Goal: Task Accomplishment & Management: Use online tool/utility

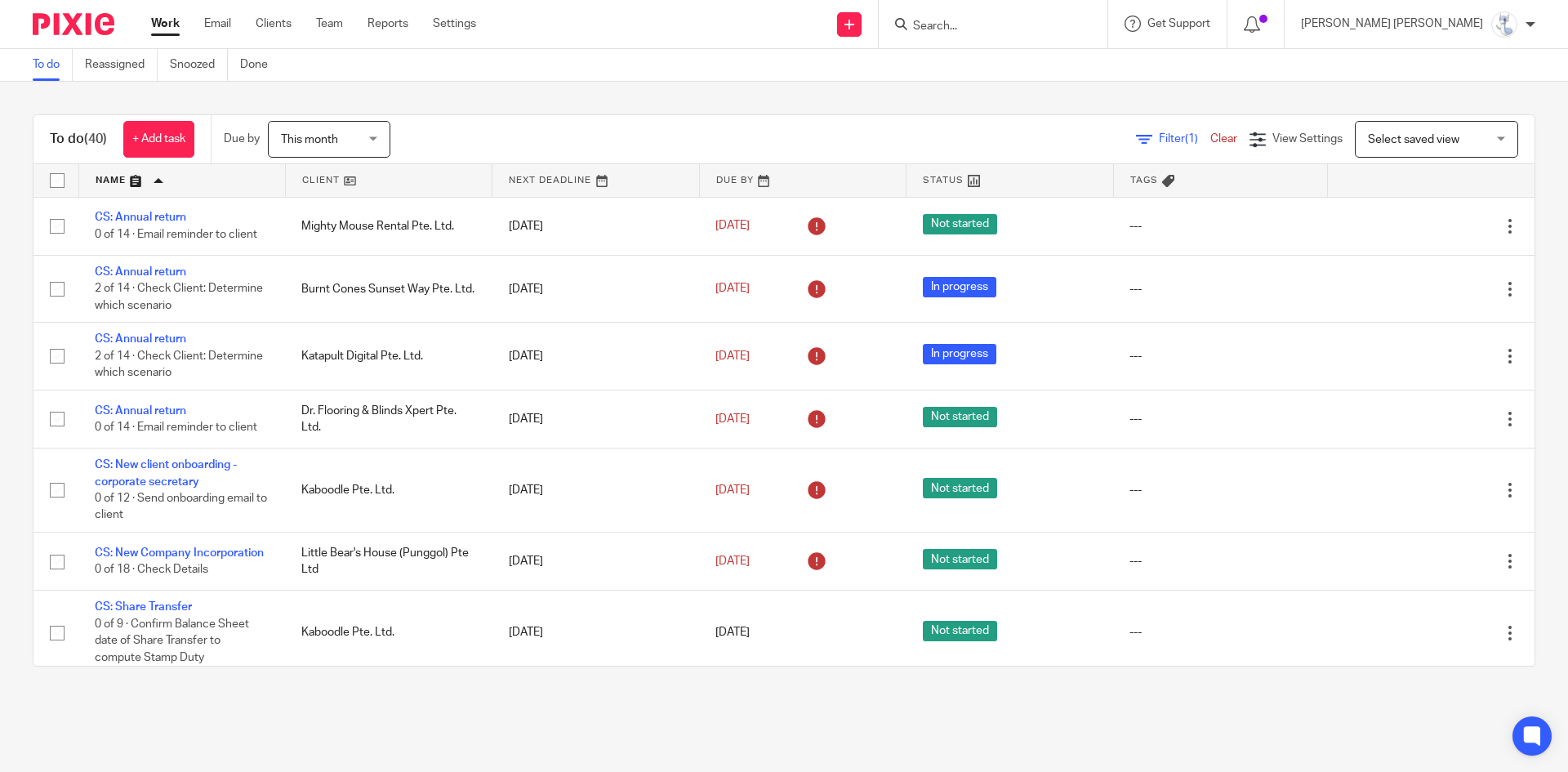
click at [1055, 22] on input "Search" at bounding box center [985, 27] width 147 height 14
type input "kaboodle"
click at [1075, 56] on link at bounding box center [1025, 70] width 234 height 37
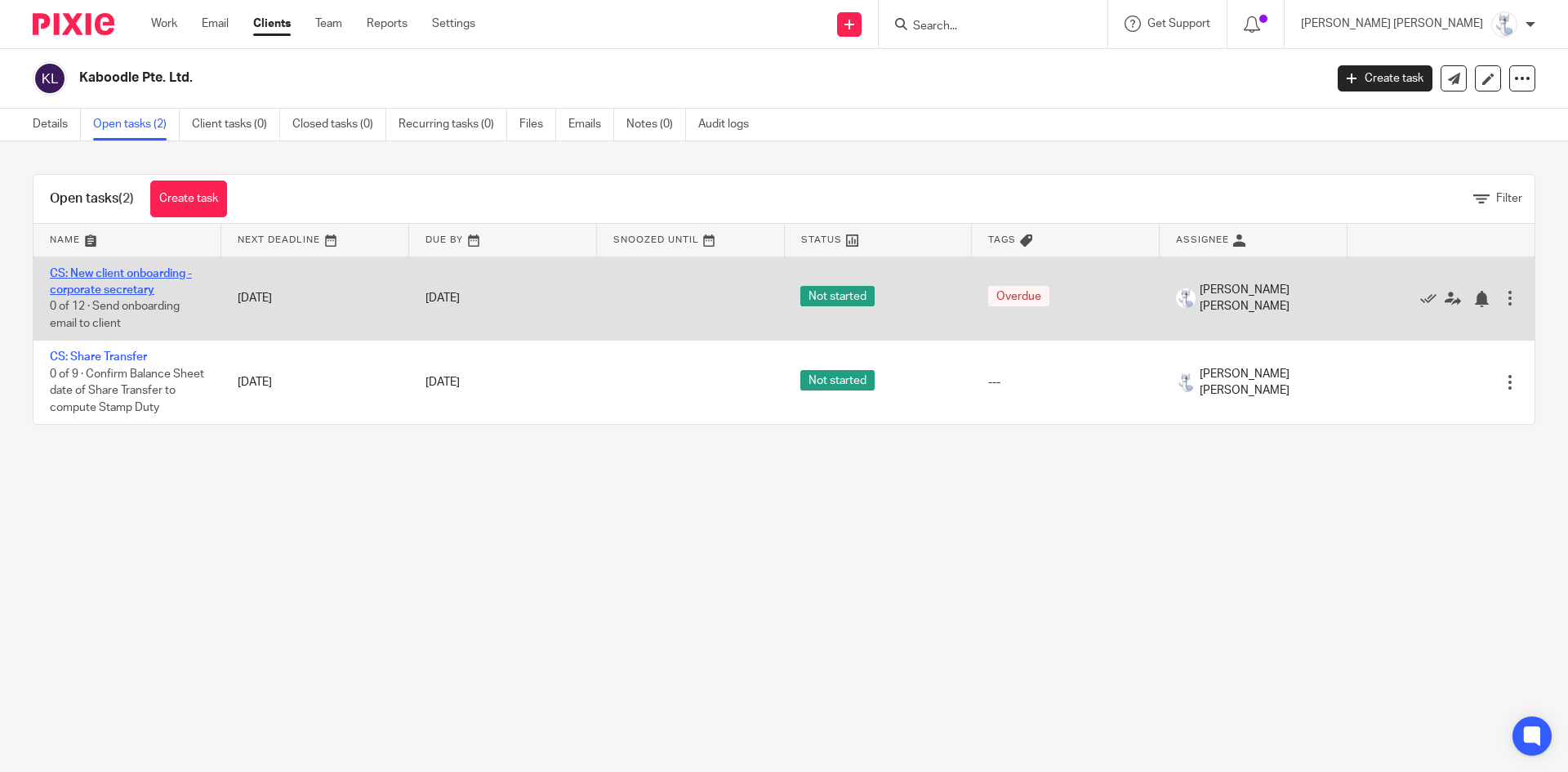
click at [120, 268] on link "CS: New client onboarding - corporate secretary" at bounding box center [120, 281] width 142 height 28
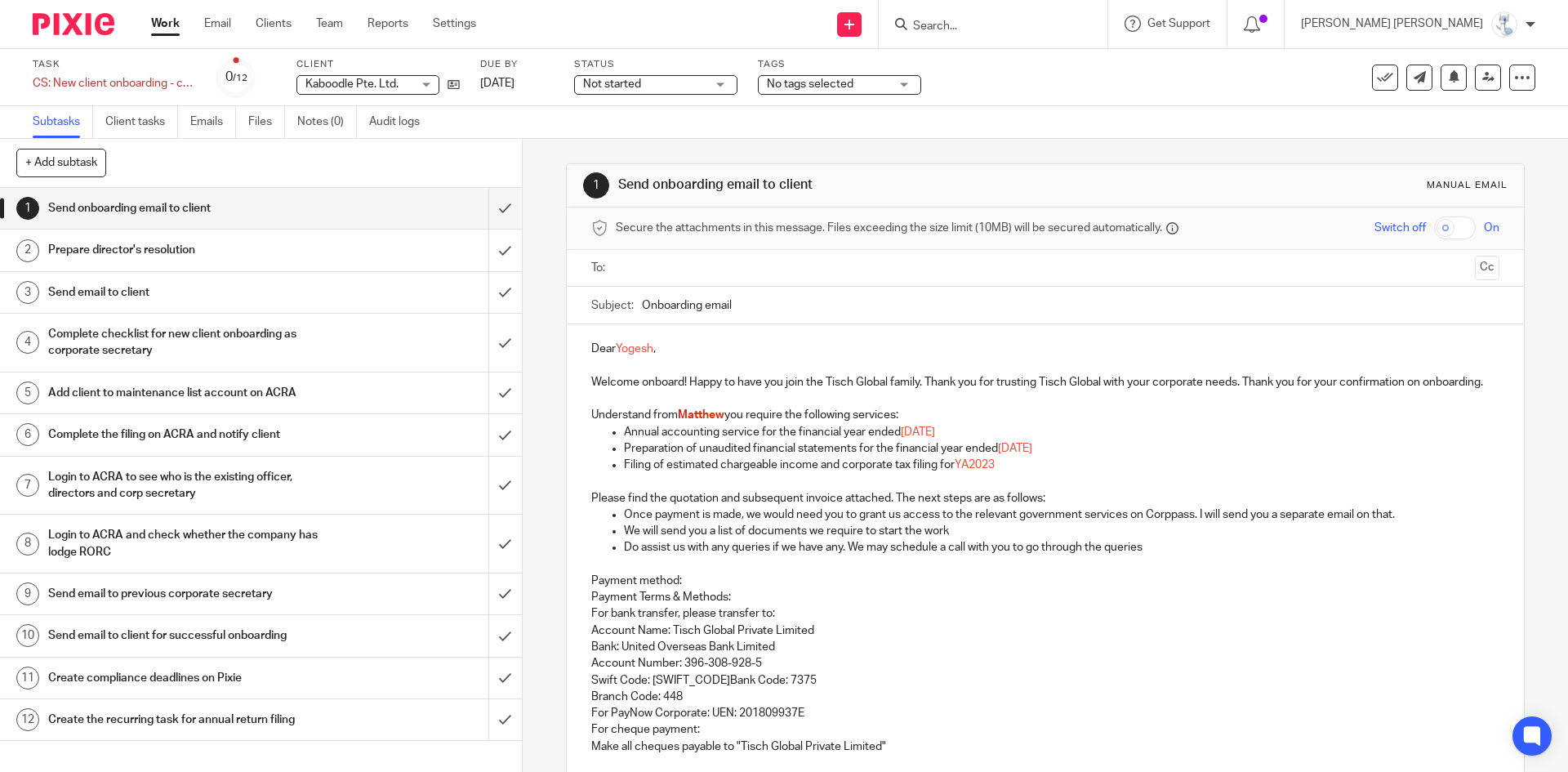
click at [178, 290] on h1 "Send email to client" at bounding box center [190, 293] width 283 height 25
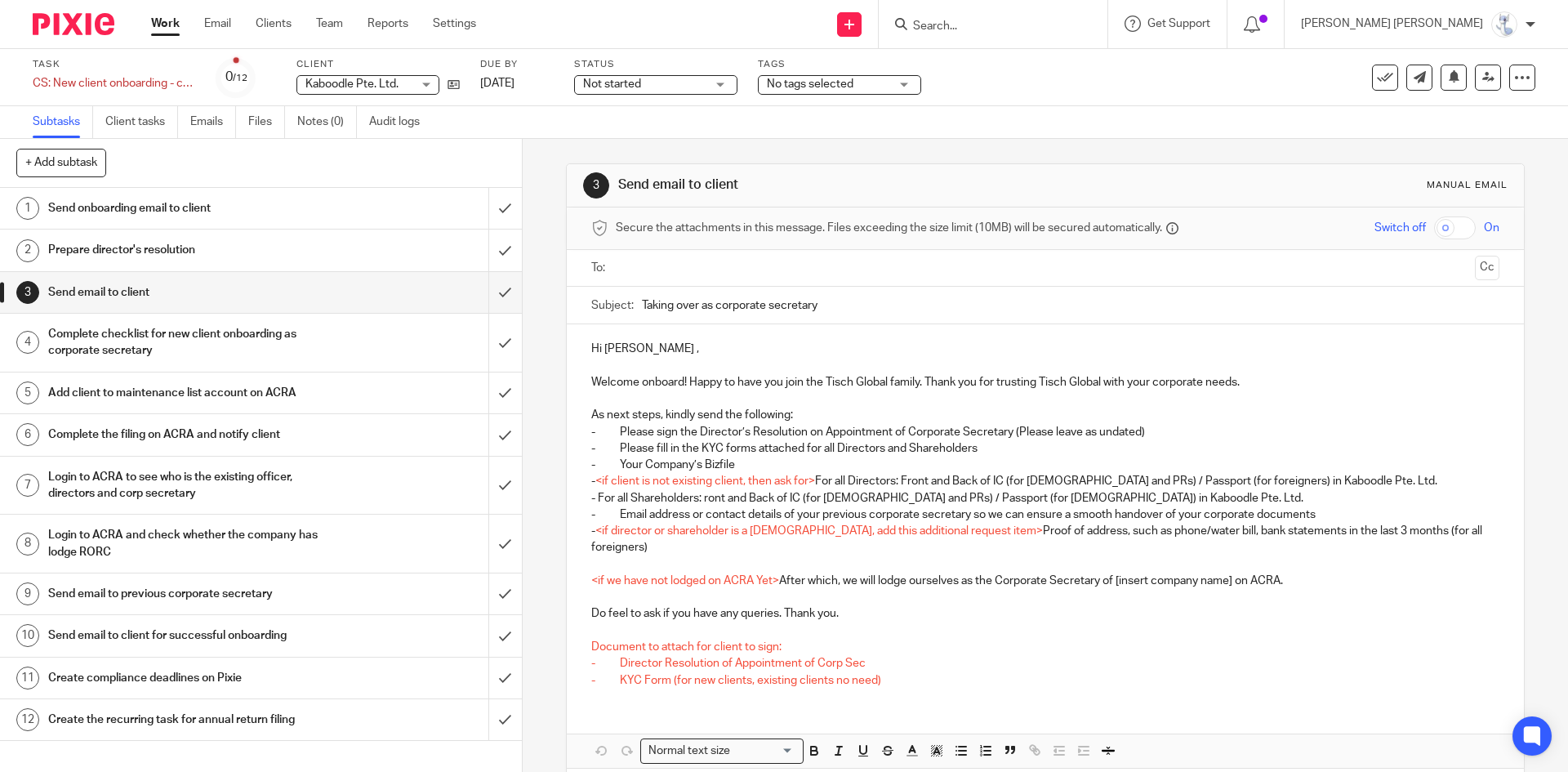
click at [156, 340] on h1 "Complete checklist for new client onboarding as corporate secretary" at bounding box center [190, 343] width 283 height 42
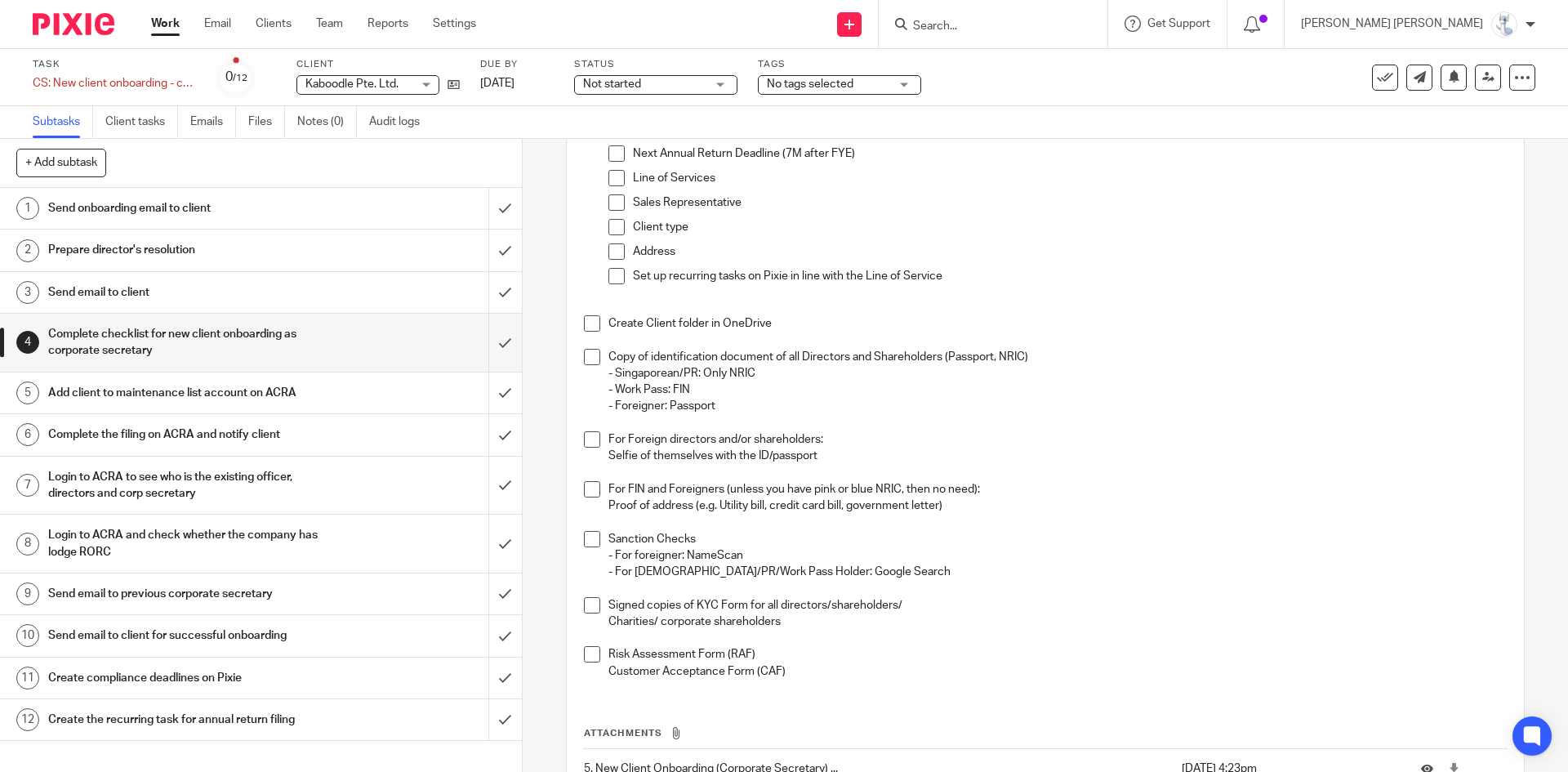
scroll to position [327, 0]
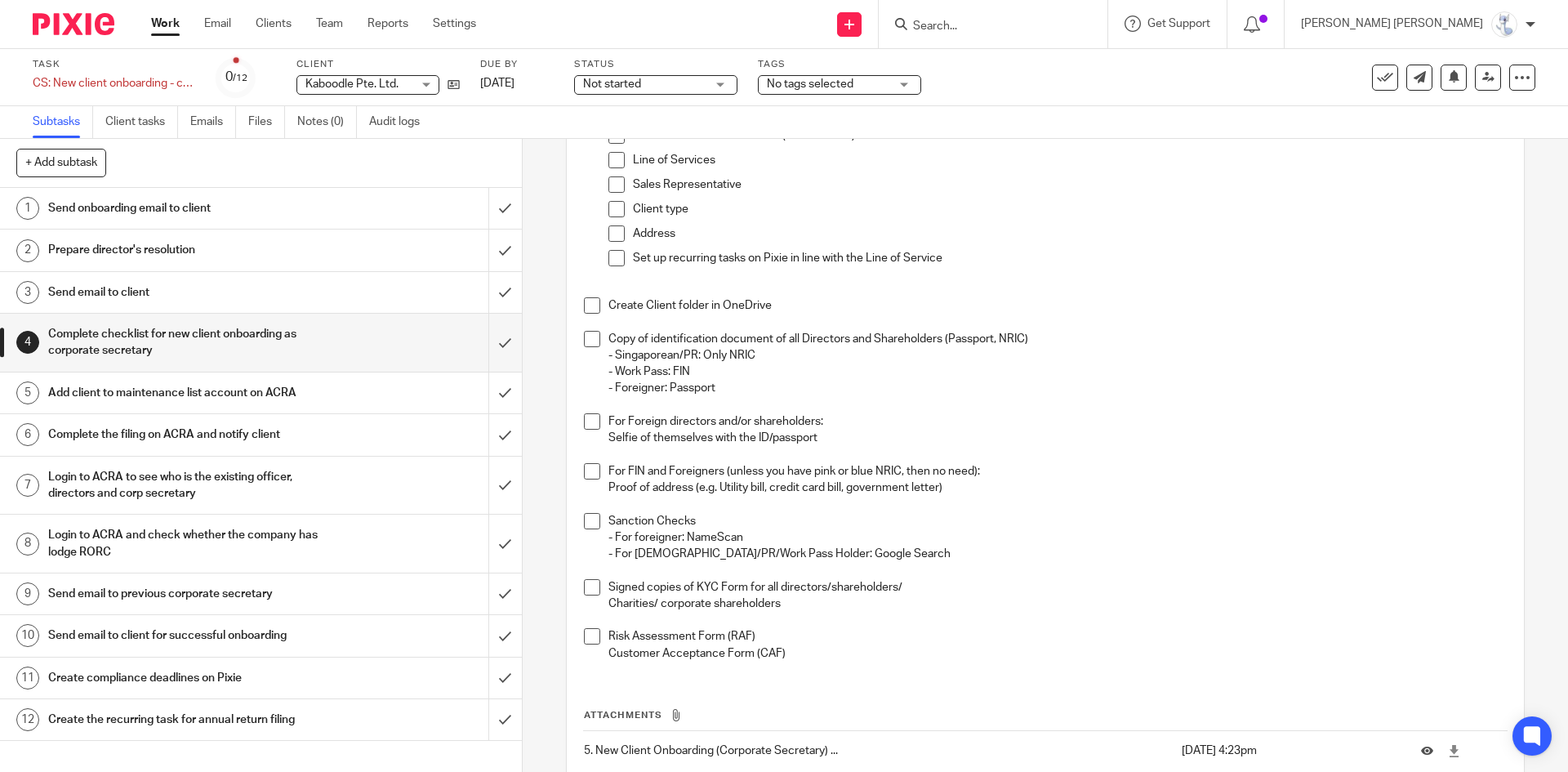
click at [234, 405] on h1 "Add client to maintenance list account on ACRA" at bounding box center [190, 394] width 283 height 25
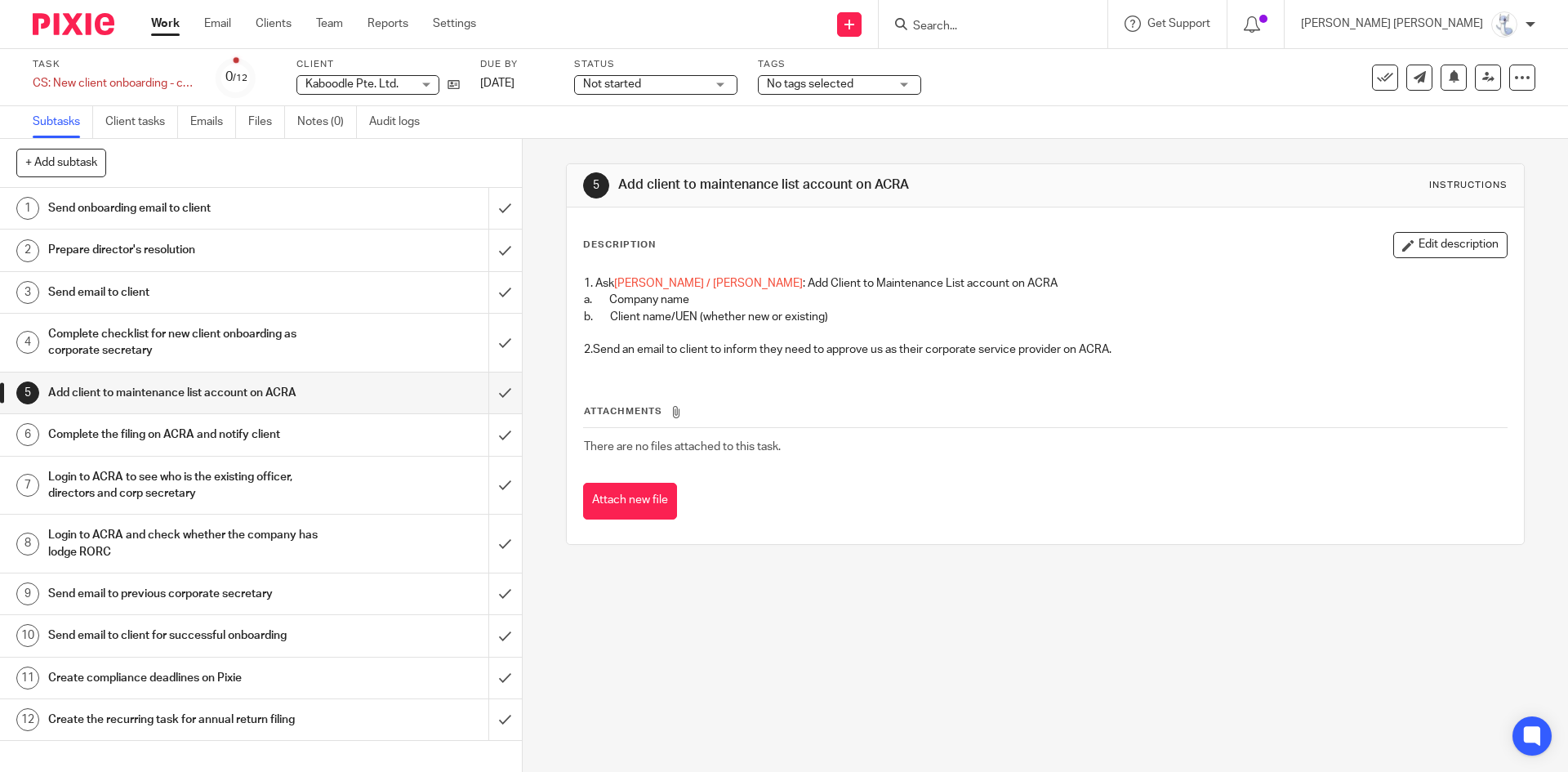
click at [158, 438] on h1 "Complete the filing on ACRA and notify client" at bounding box center [190, 435] width 283 height 25
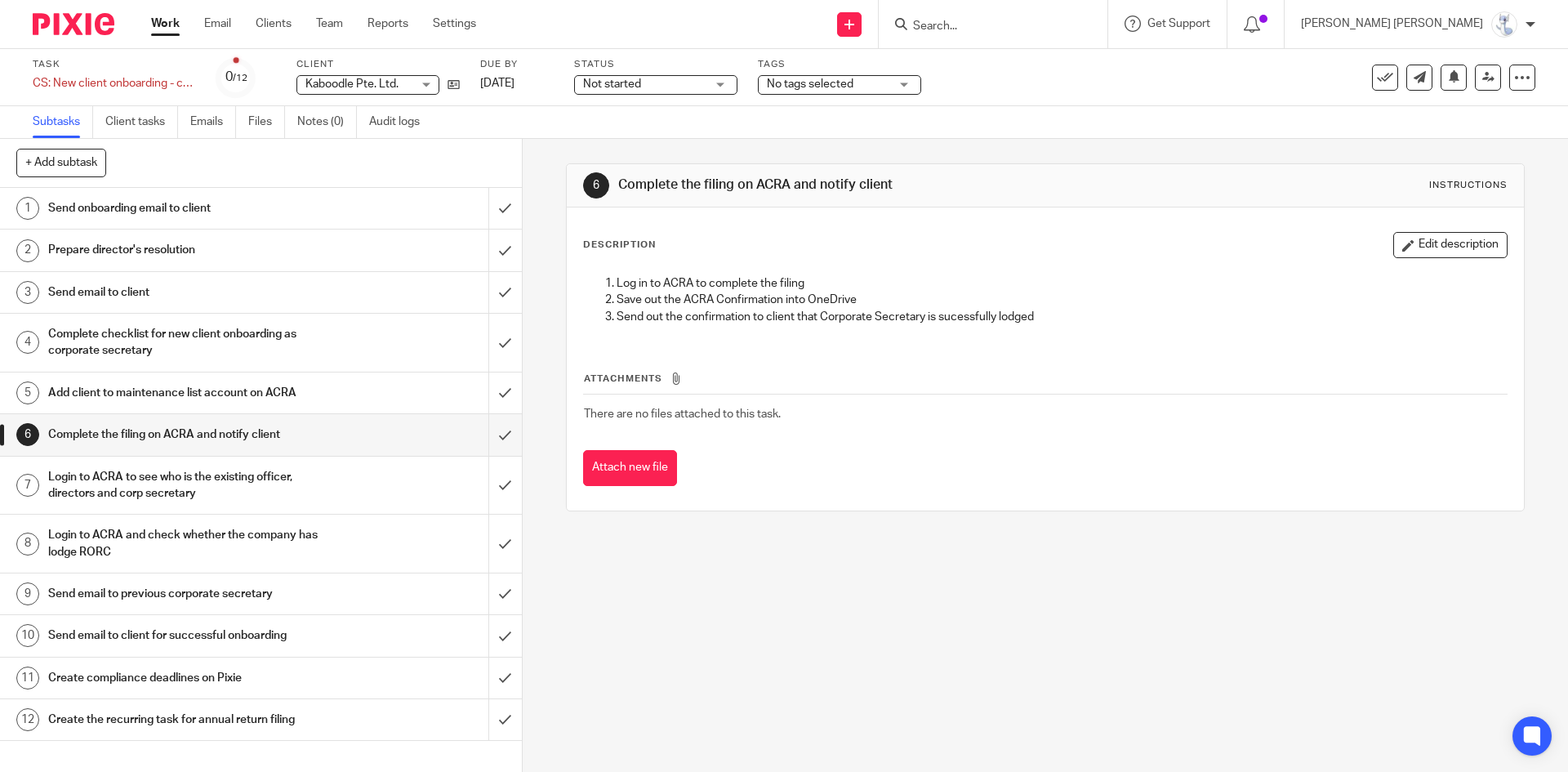
click at [155, 490] on h1 "Login to ACRA to see who is the existing officer, directors and corp secretary" at bounding box center [190, 486] width 283 height 42
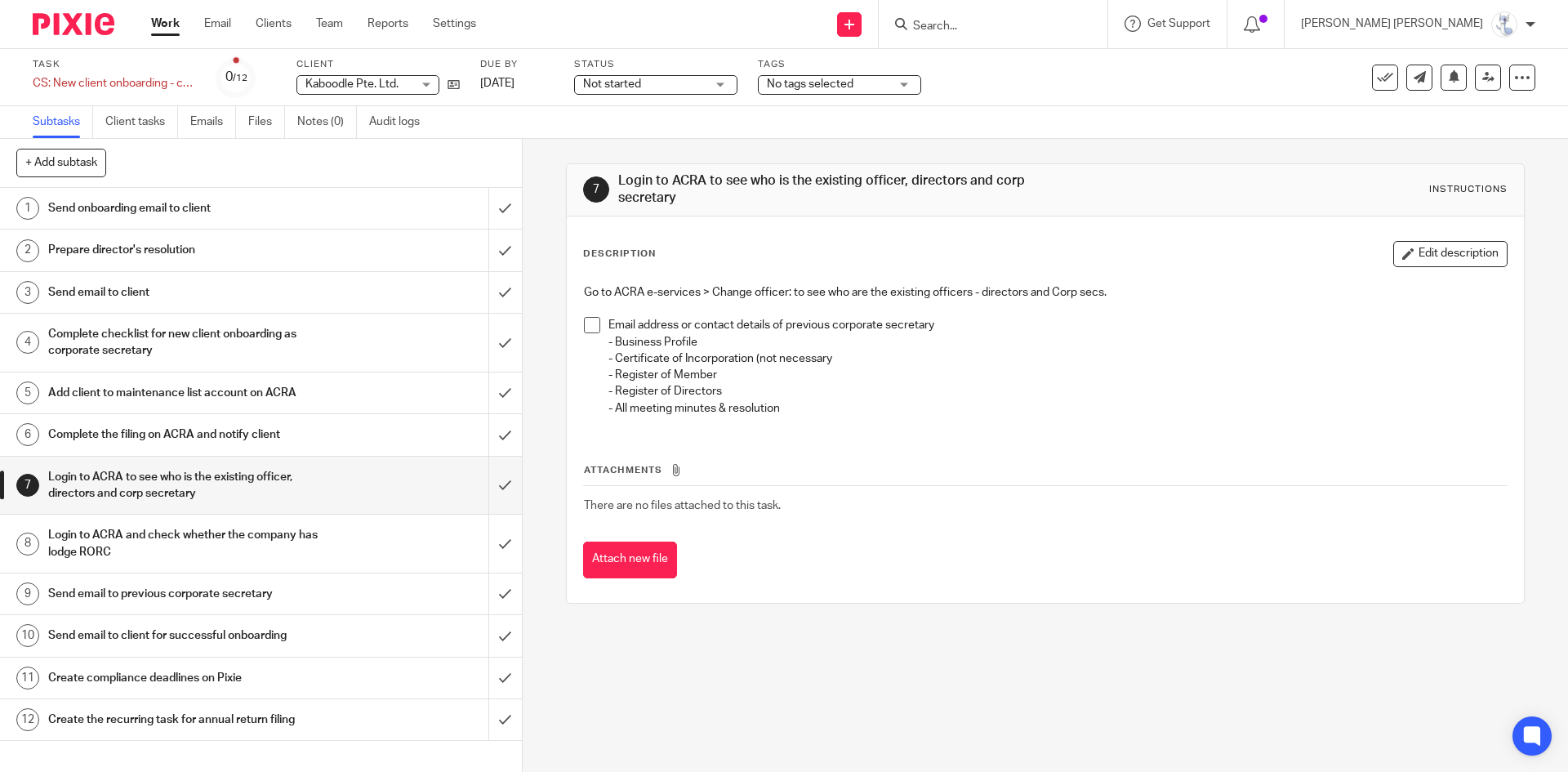
click at [238, 543] on h1 "Login to ACRA and check whether the company has lodge RORC" at bounding box center [190, 544] width 283 height 42
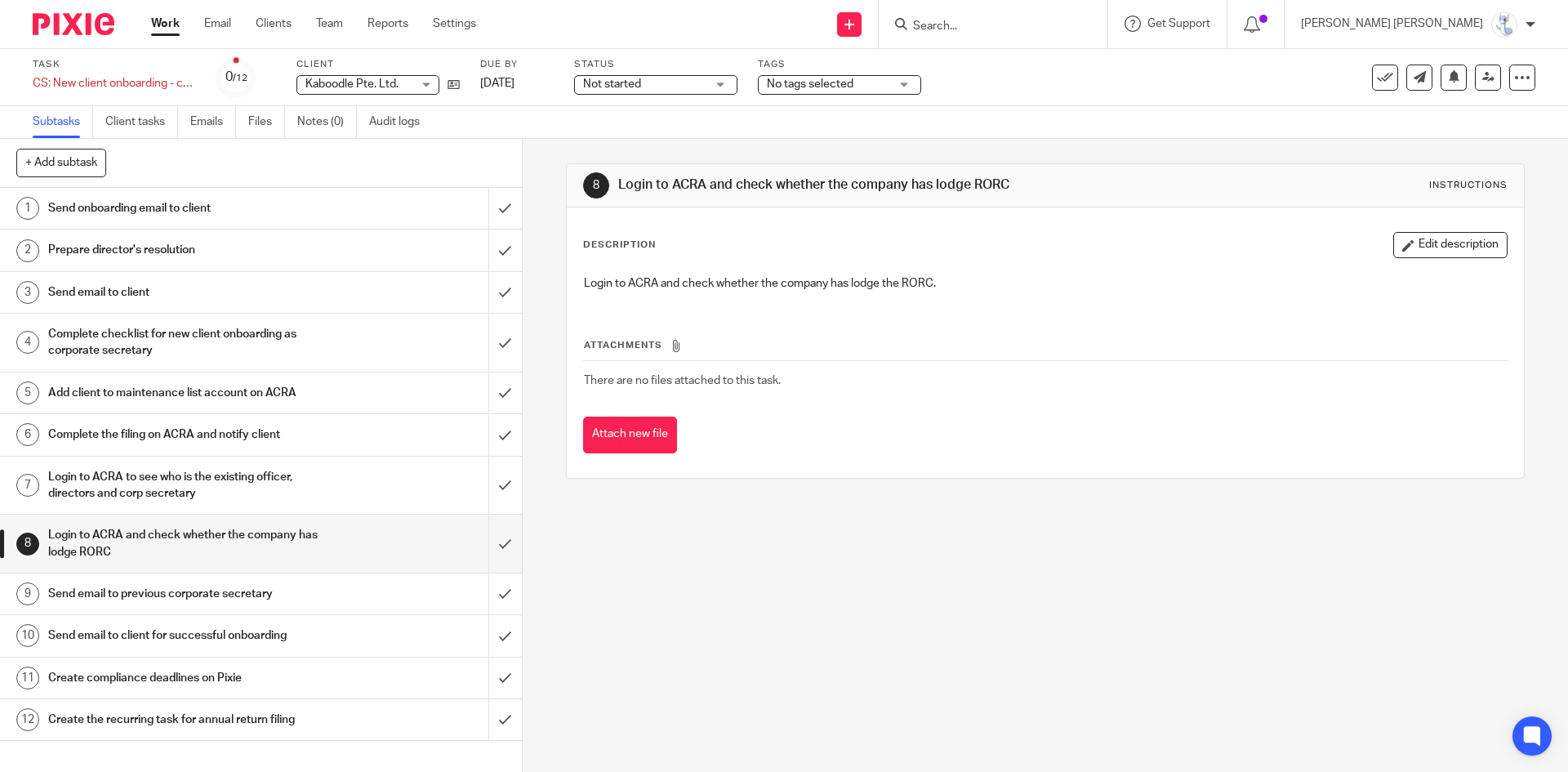
click at [1058, 24] on input "Search" at bounding box center [985, 27] width 147 height 14
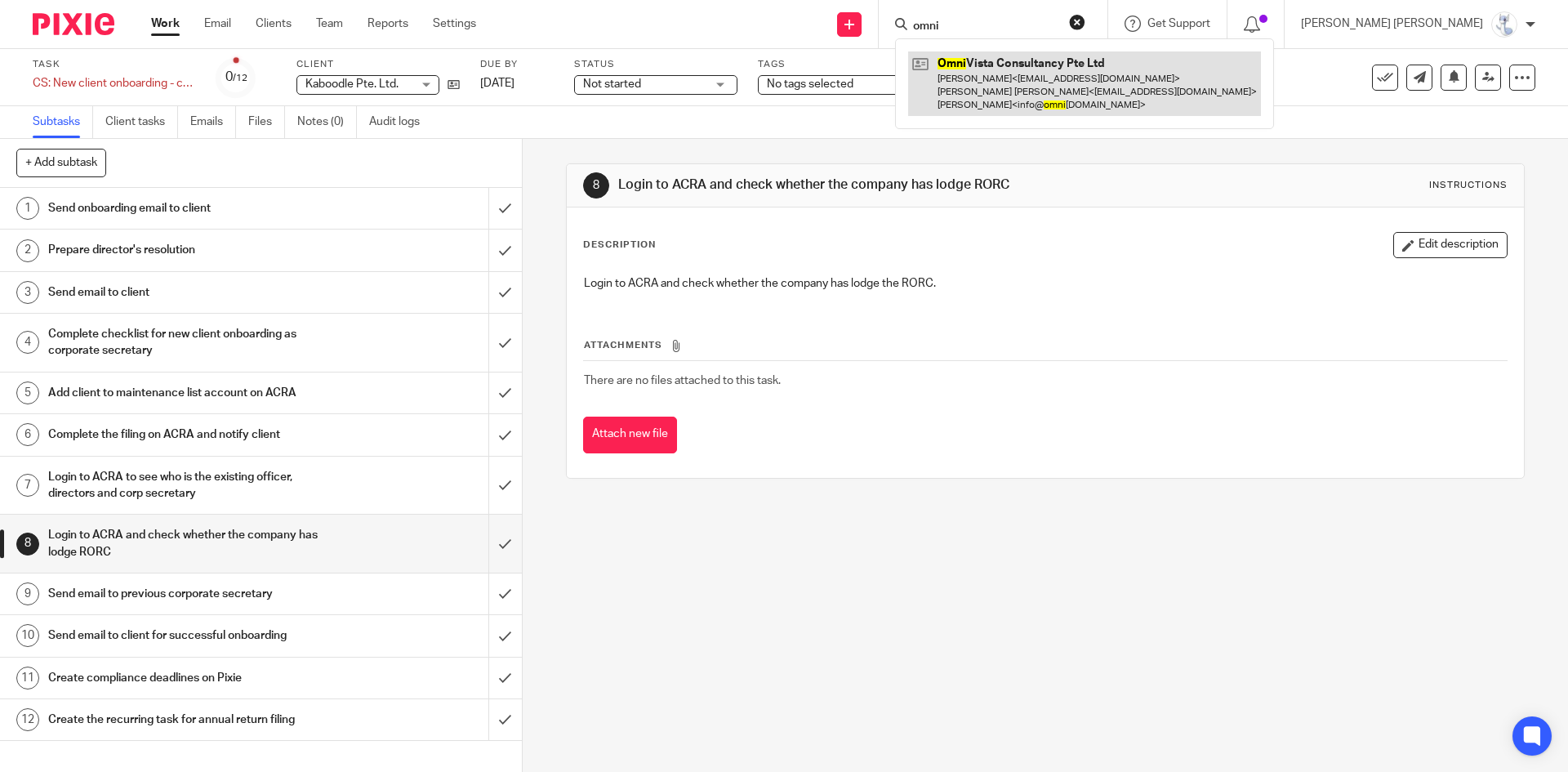
type input "omni"
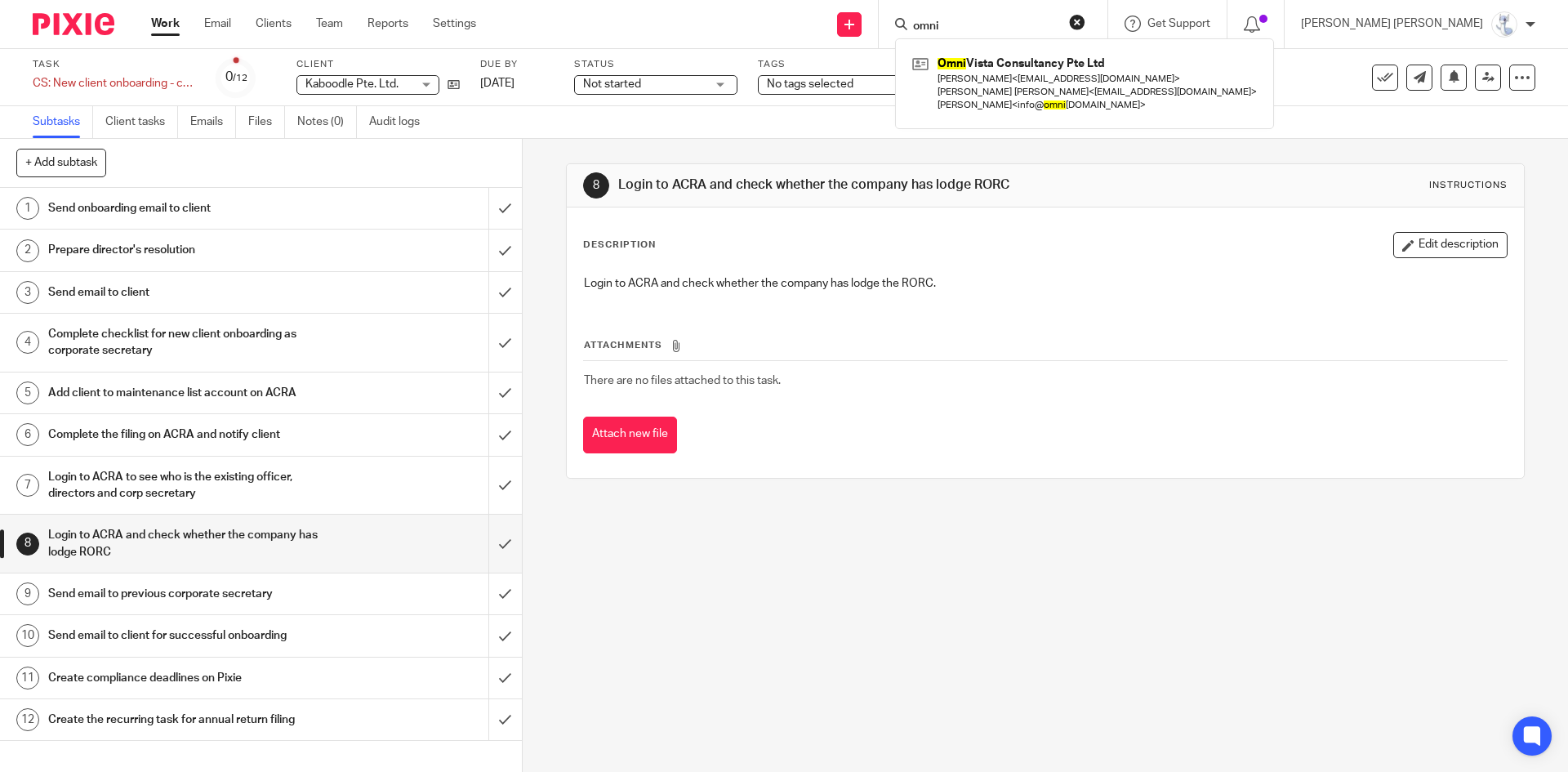
click at [169, 443] on h1 "Complete the filing on ACRA and notify client" at bounding box center [190, 435] width 283 height 25
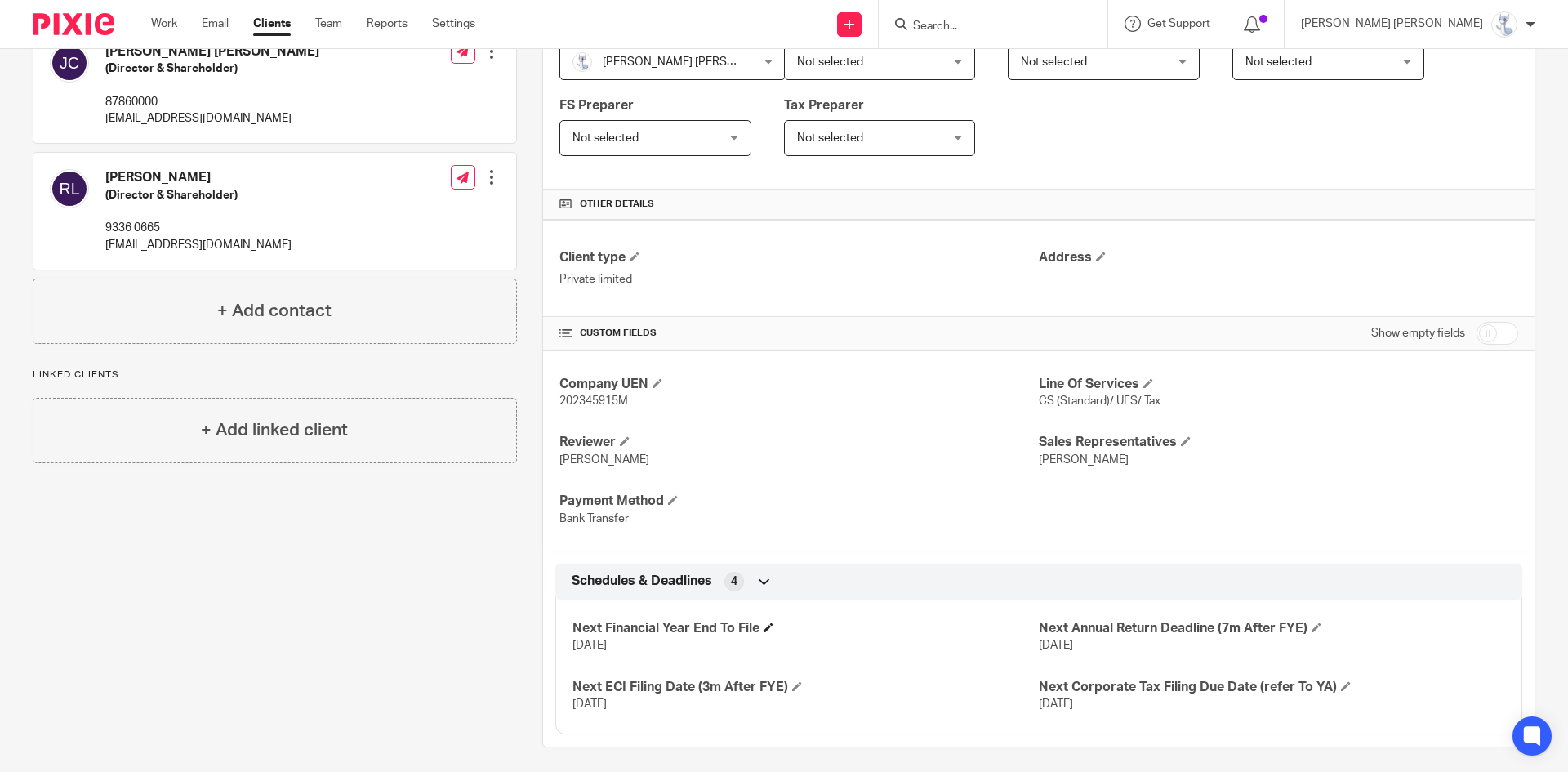
scroll to position [329, 0]
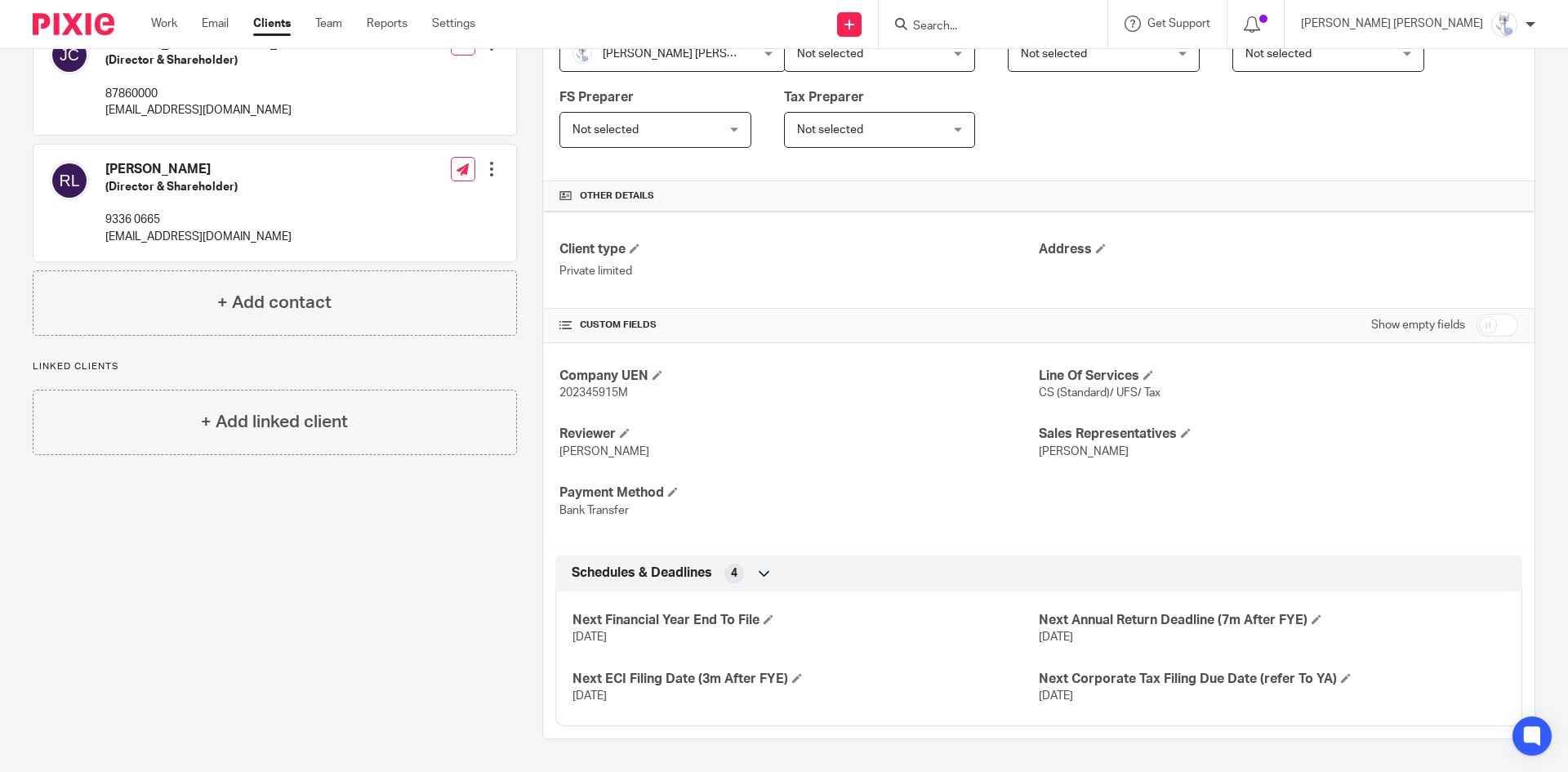
click at [1043, 30] on input "Search" at bounding box center [985, 27] width 147 height 14
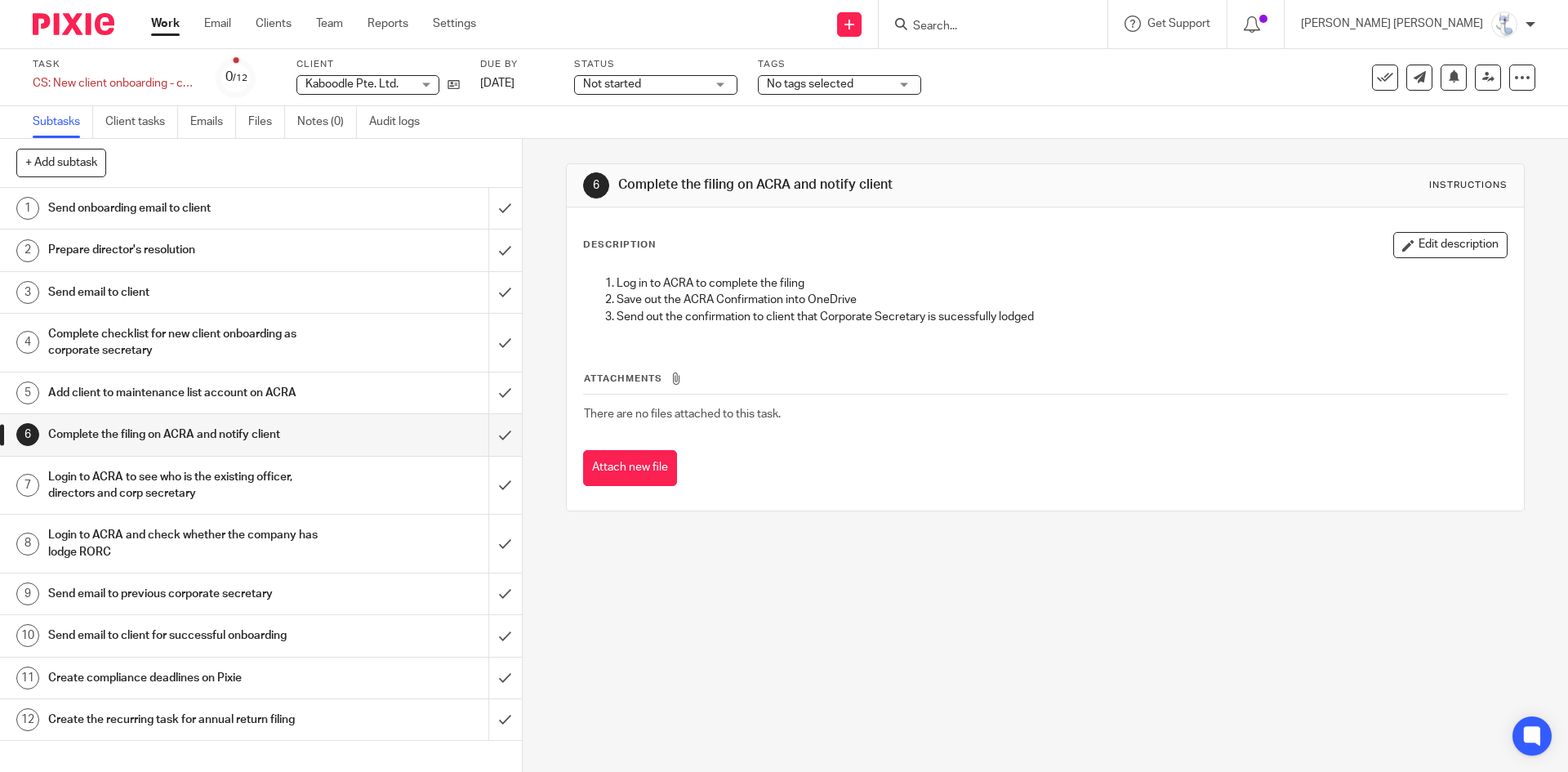
click at [210, 211] on h1 "Send onboarding email to client" at bounding box center [190, 209] width 283 height 25
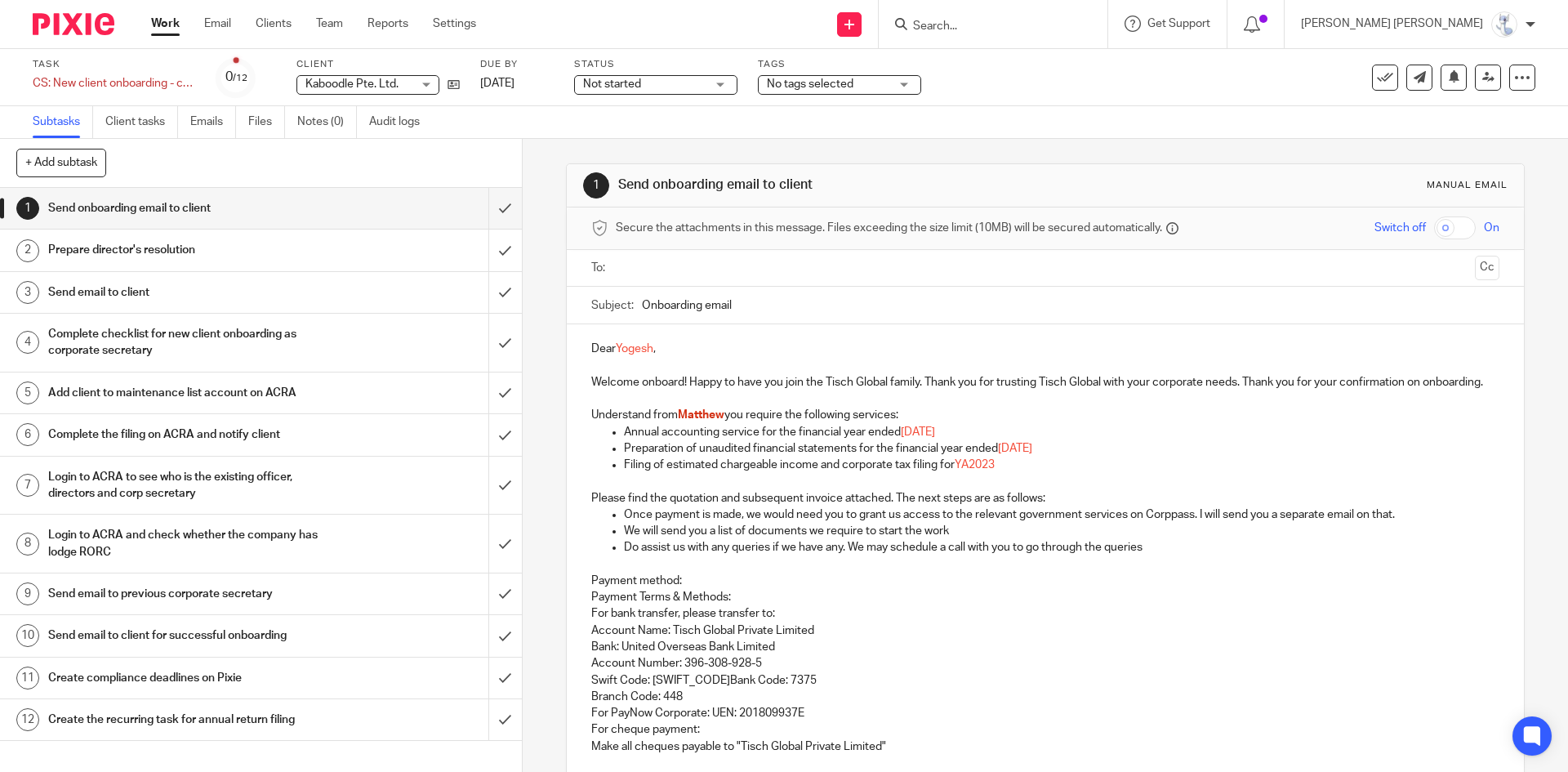
click at [207, 267] on link "2 Prepare director's resolution" at bounding box center [244, 250] width 489 height 41
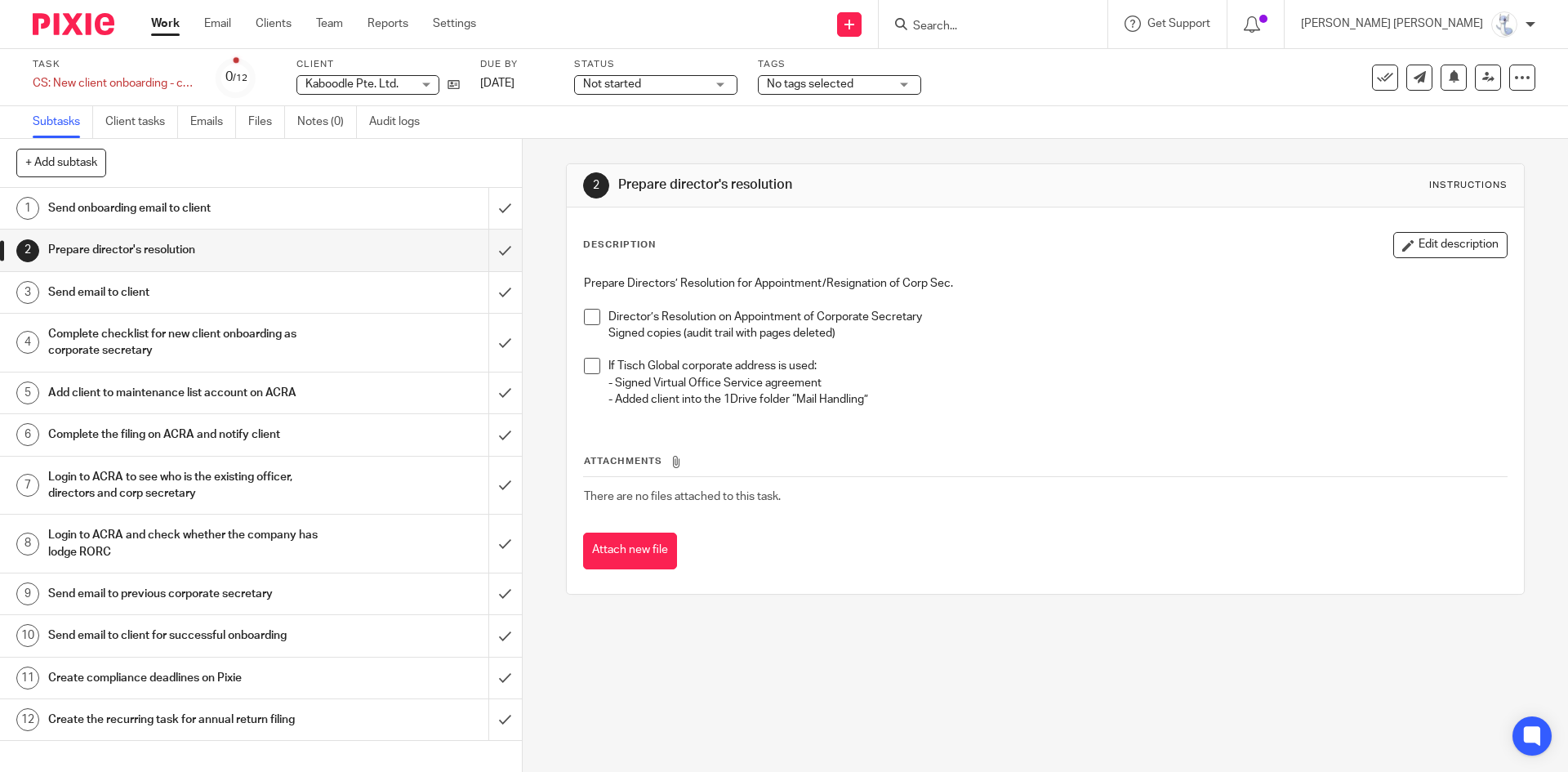
click at [210, 295] on h1 "Send email to client" at bounding box center [190, 293] width 283 height 25
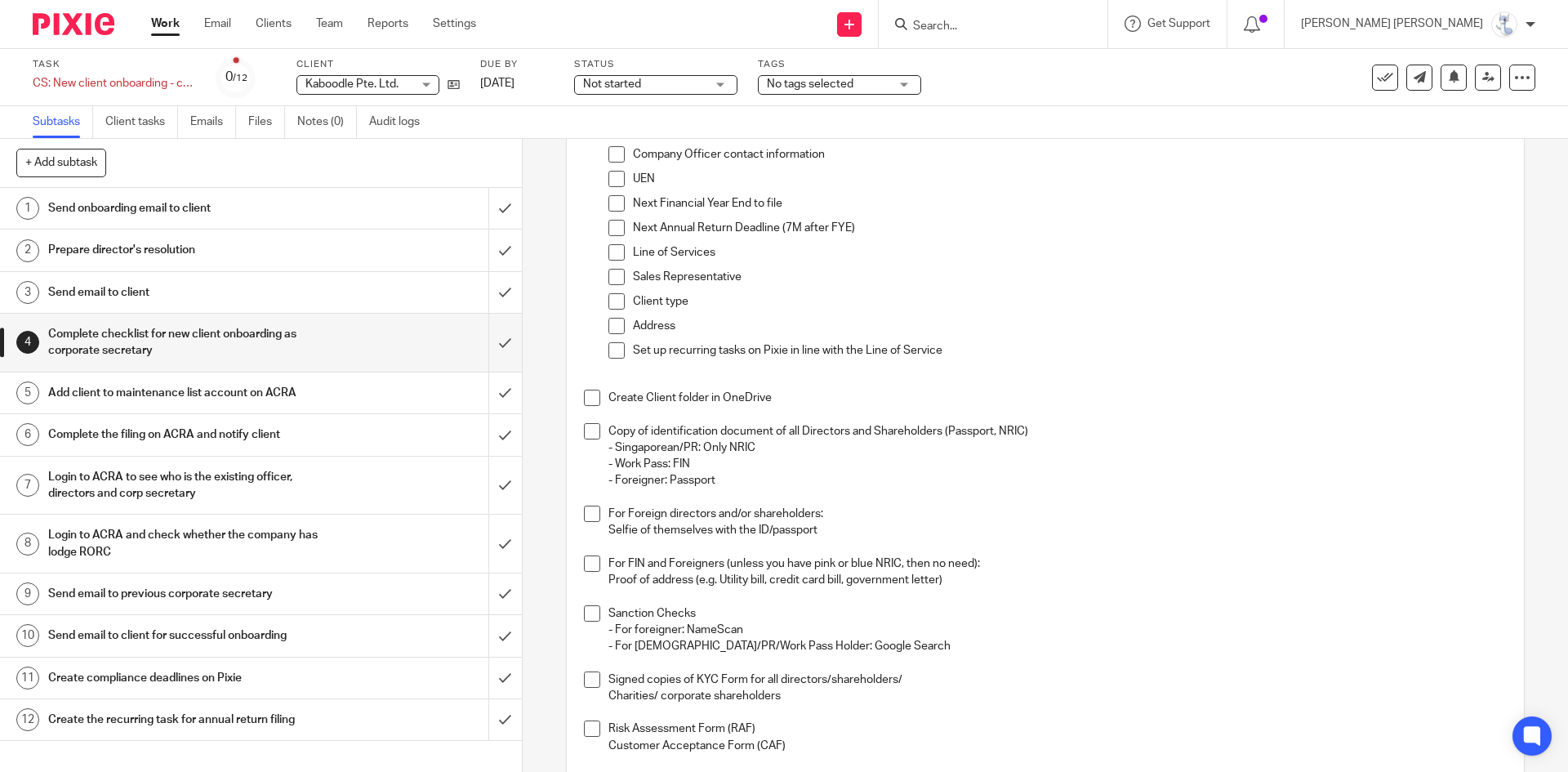
scroll to position [100, 0]
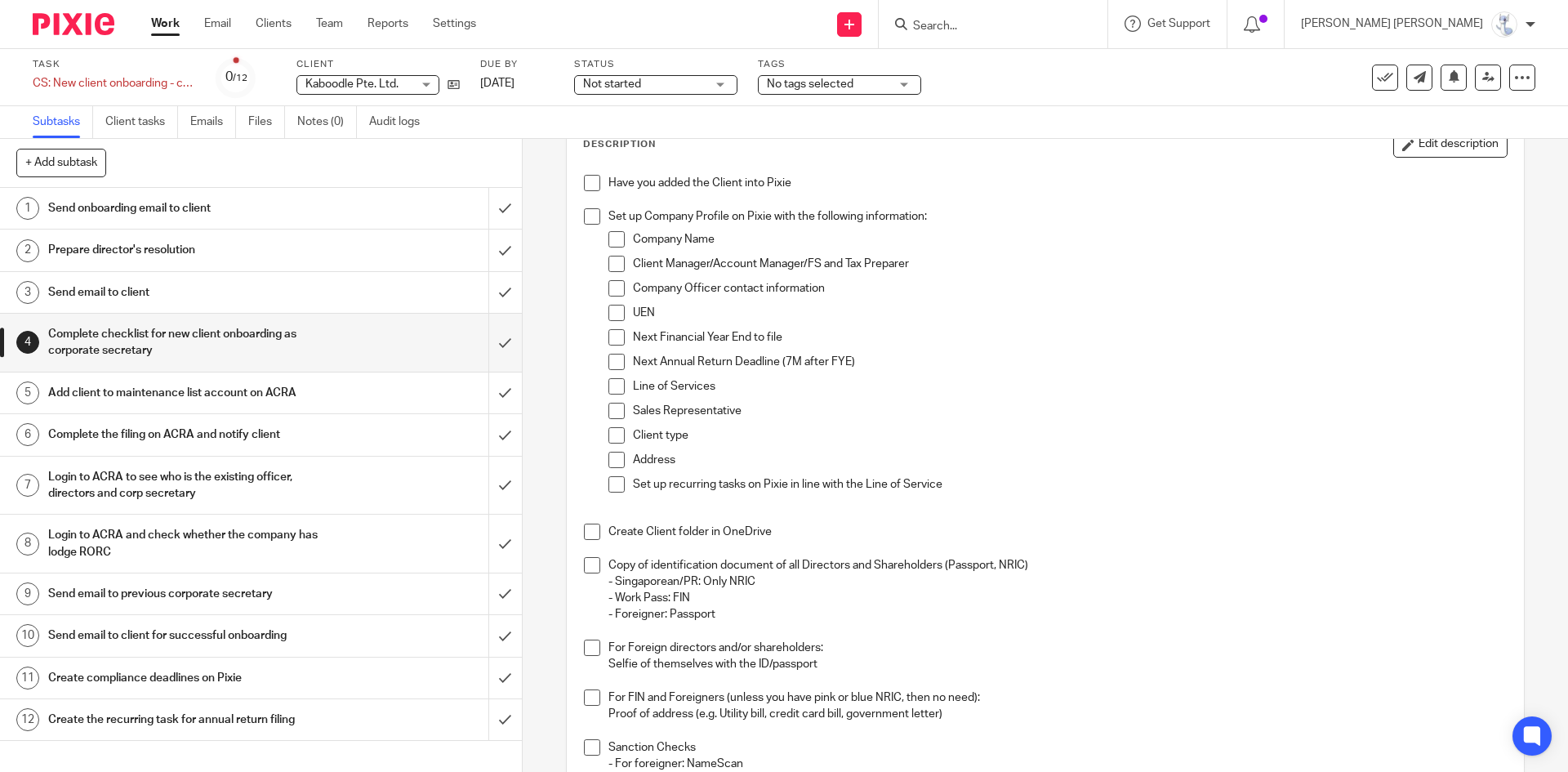
click at [244, 392] on h1 "Add client to maintenance list account on ACRA" at bounding box center [190, 394] width 283 height 25
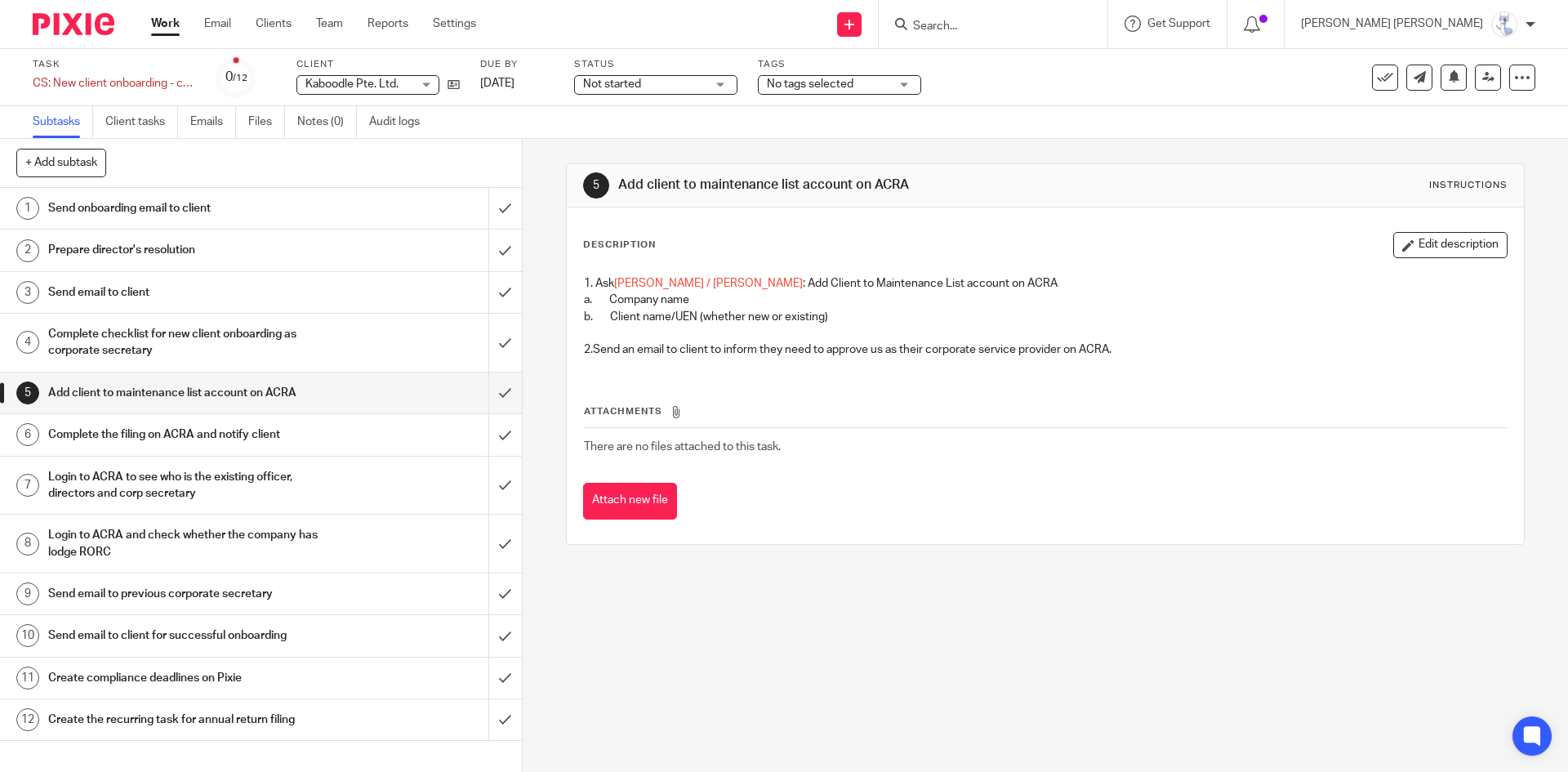
click at [267, 444] on h1 "Complete the filing on ACRA and notify client" at bounding box center [190, 435] width 283 height 25
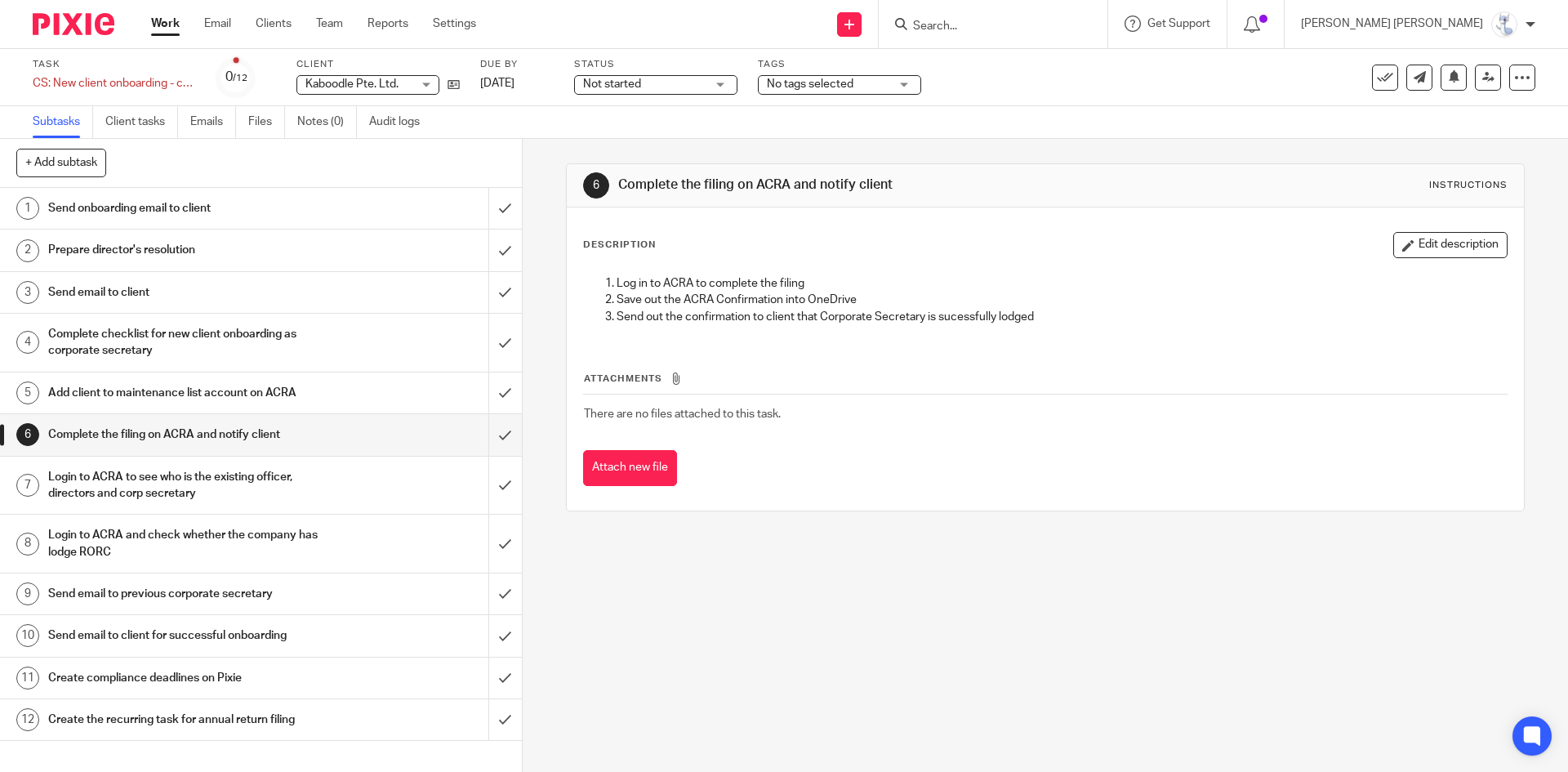
click at [227, 500] on h1 "Login to ACRA to see who is the existing officer, directors and corp secretary" at bounding box center [190, 486] width 283 height 42
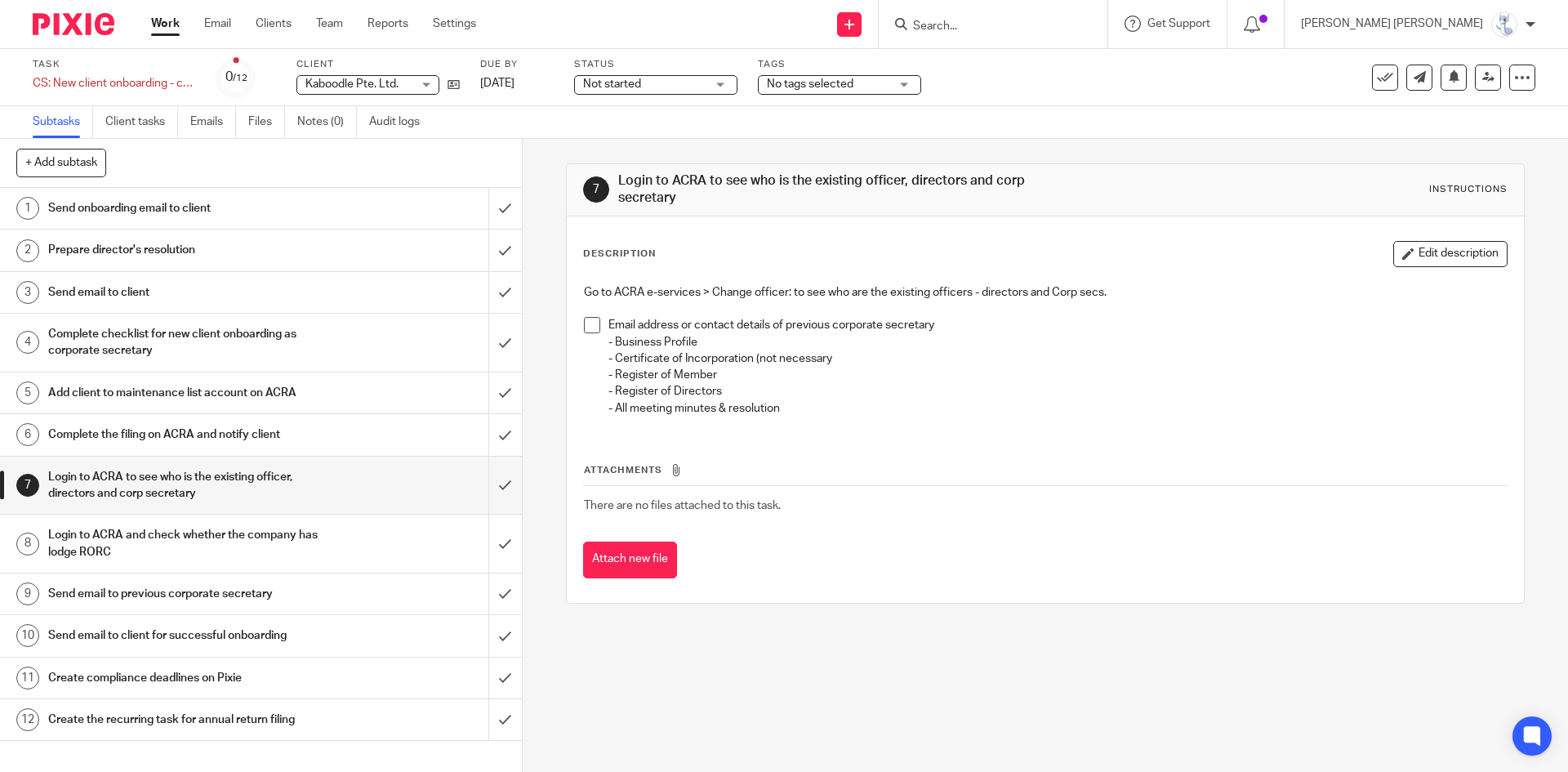
click at [271, 533] on h1 "Login to ACRA and check whether the company has lodge RORC" at bounding box center [190, 544] width 283 height 42
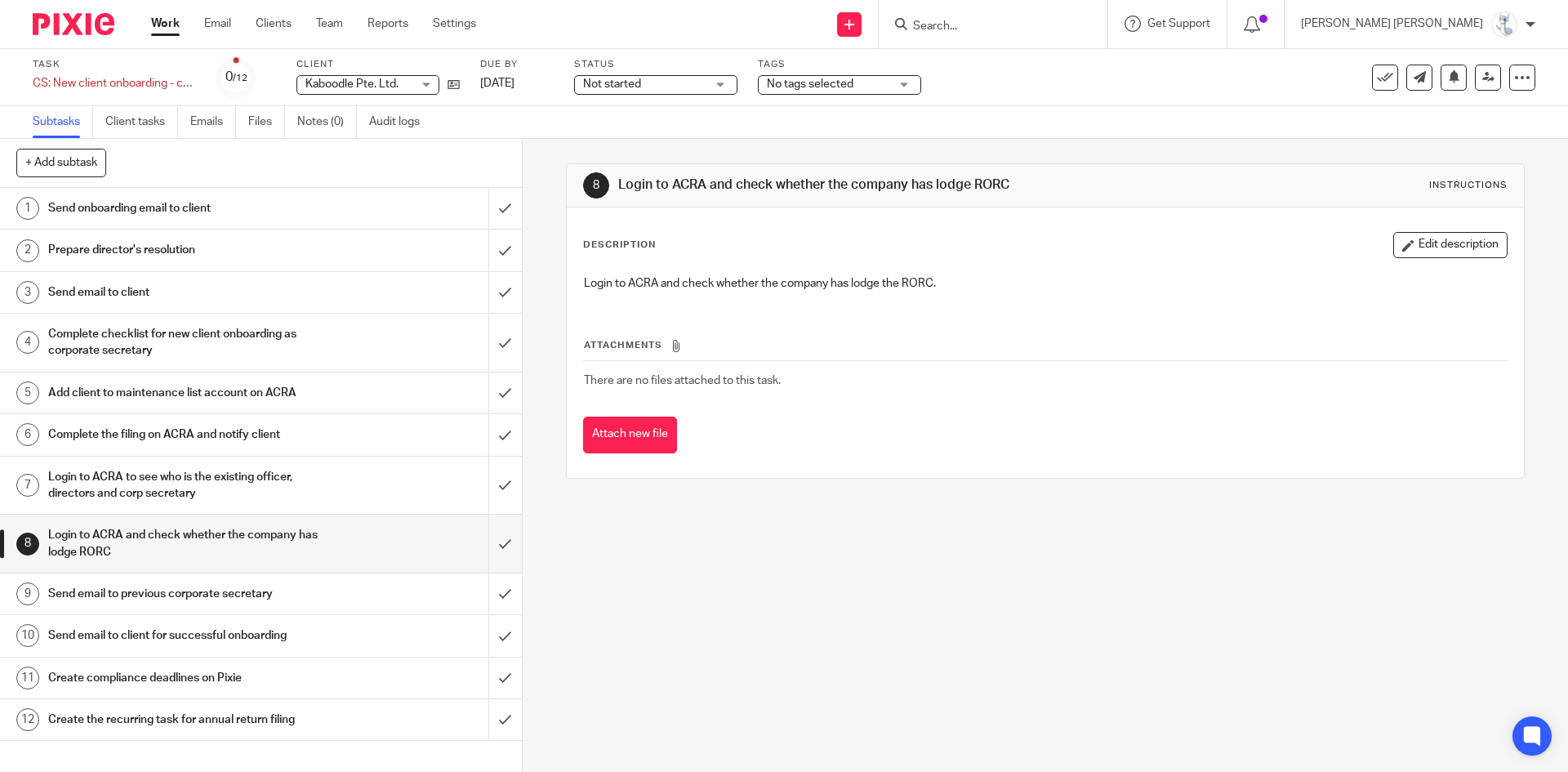
click at [384, 600] on div "Send email to previous corporate secretary" at bounding box center [260, 595] width 424 height 25
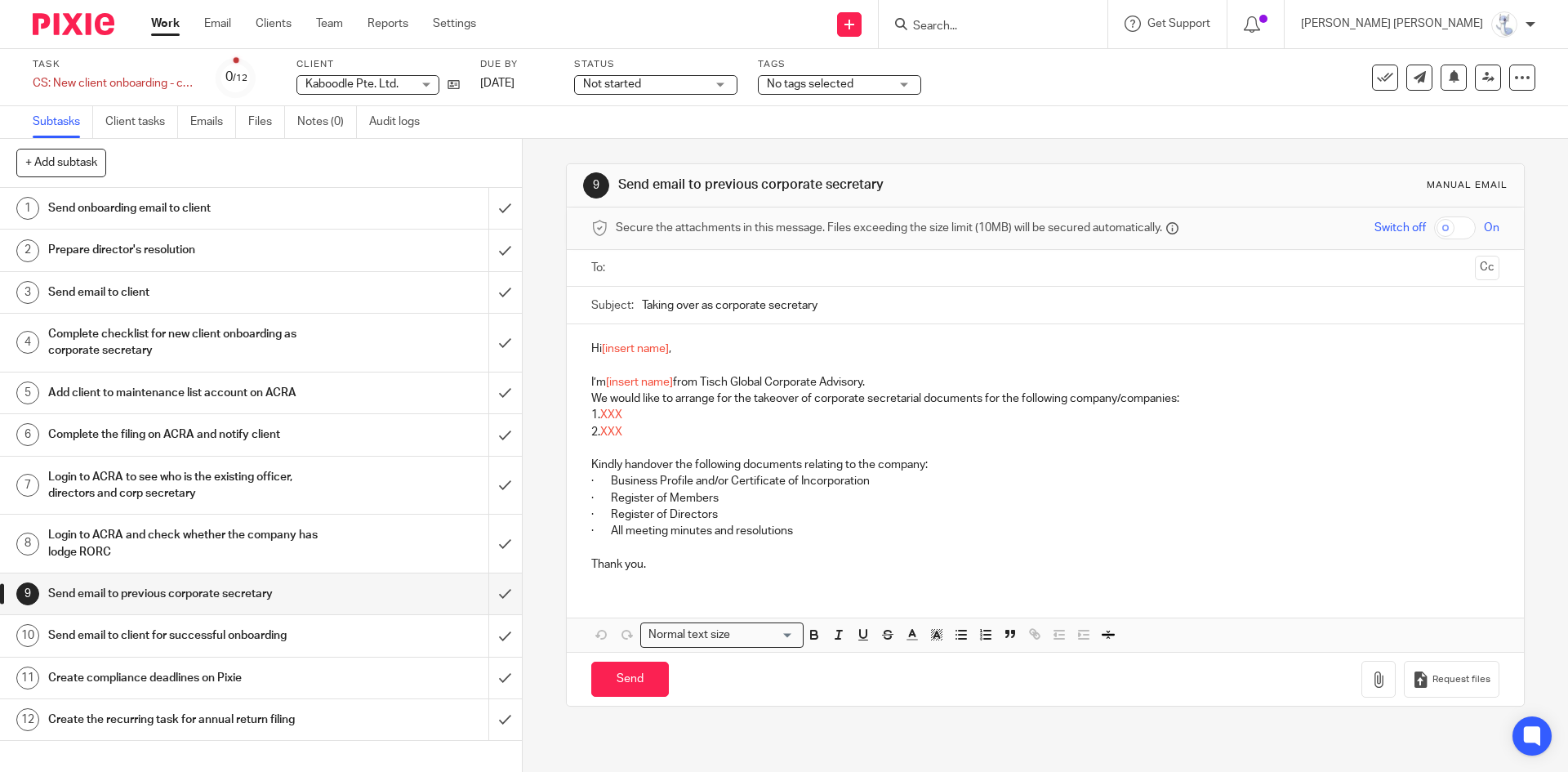
click at [334, 625] on div "Send email to client for successful onboarding" at bounding box center [260, 636] width 424 height 25
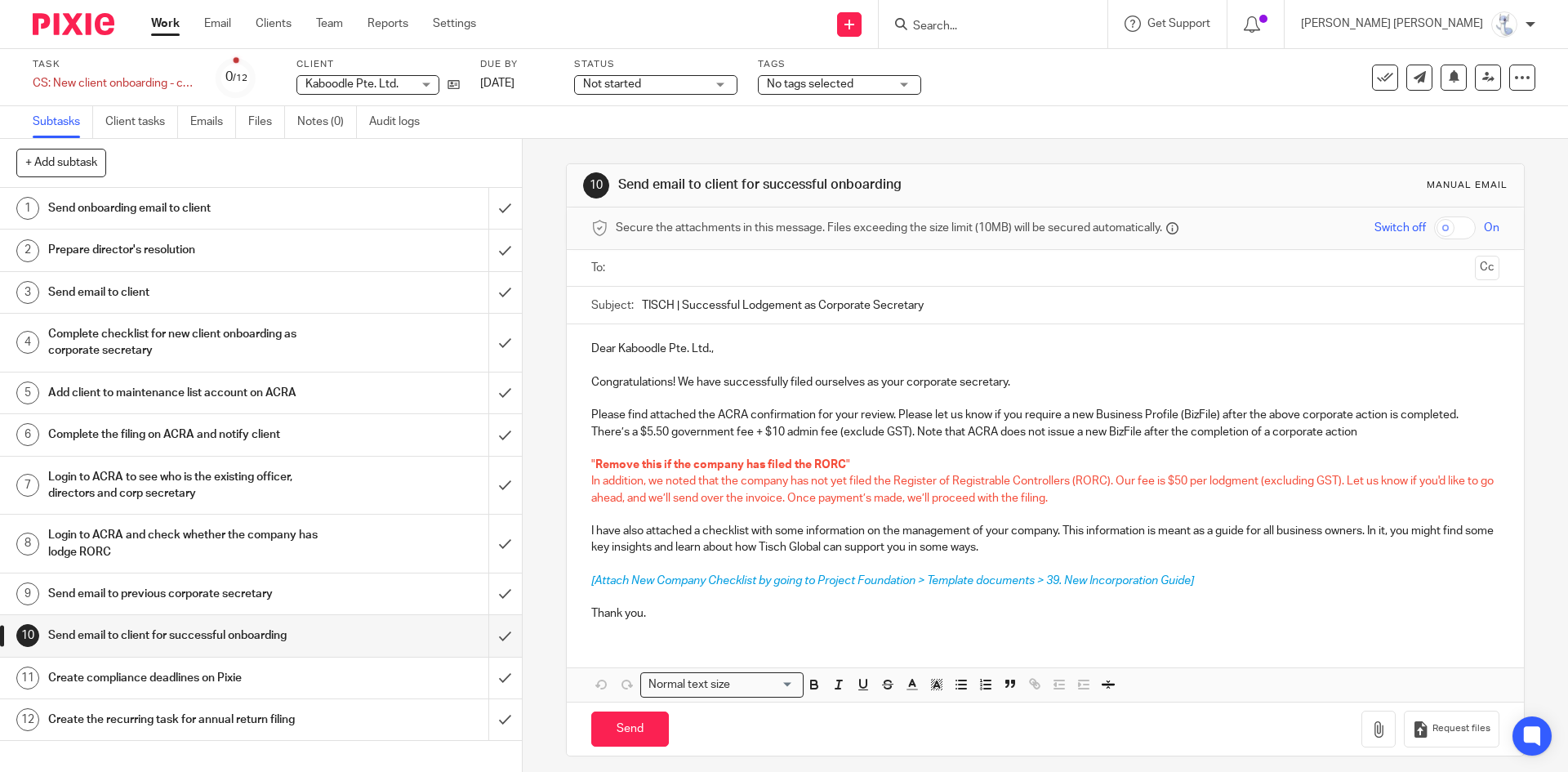
click at [183, 584] on h1 "Send email to previous corporate secretary" at bounding box center [190, 595] width 283 height 25
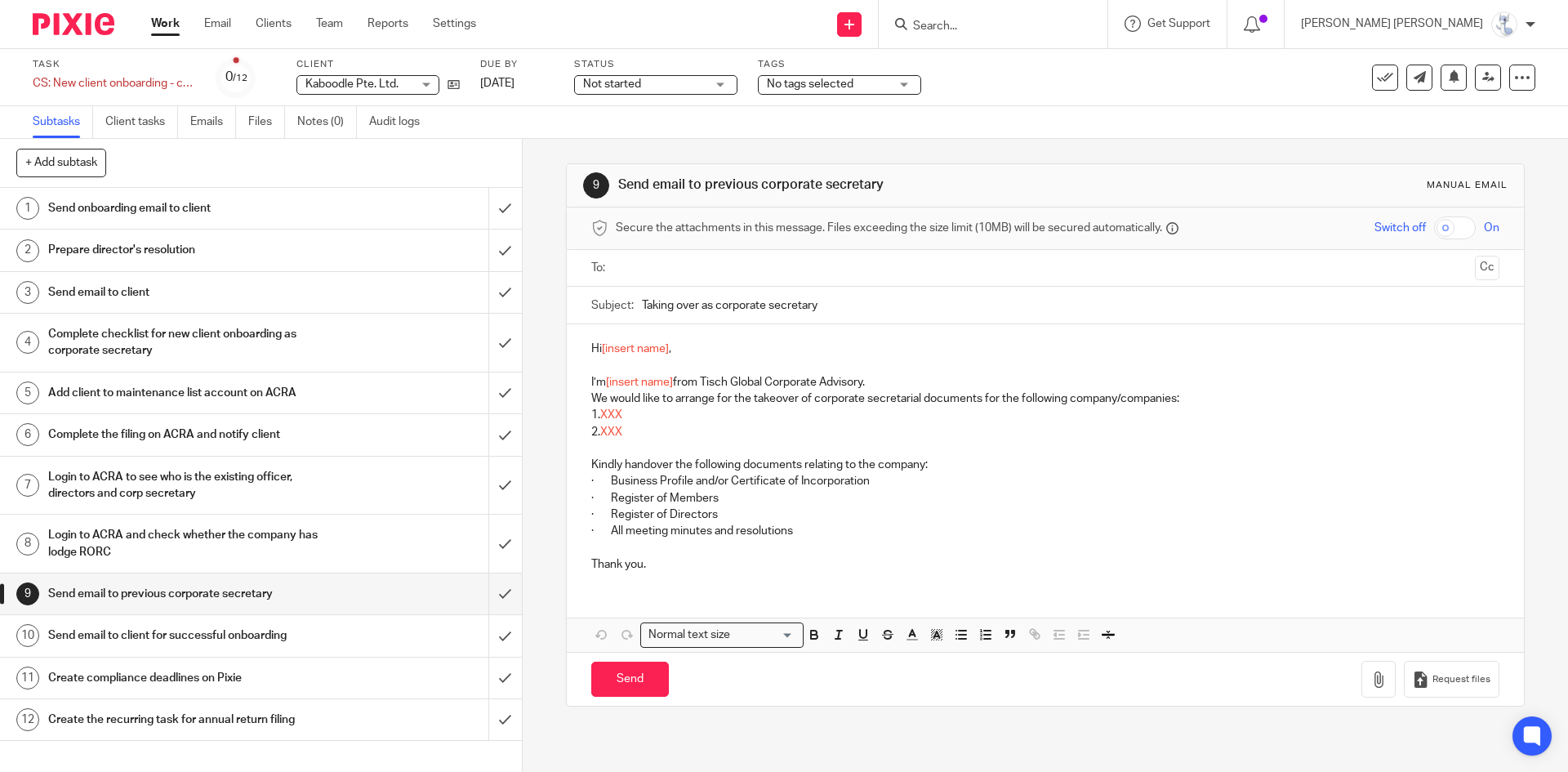
click at [180, 492] on h1 "Login to ACRA to see who is the existing officer, directors and corp secretary" at bounding box center [190, 486] width 283 height 42
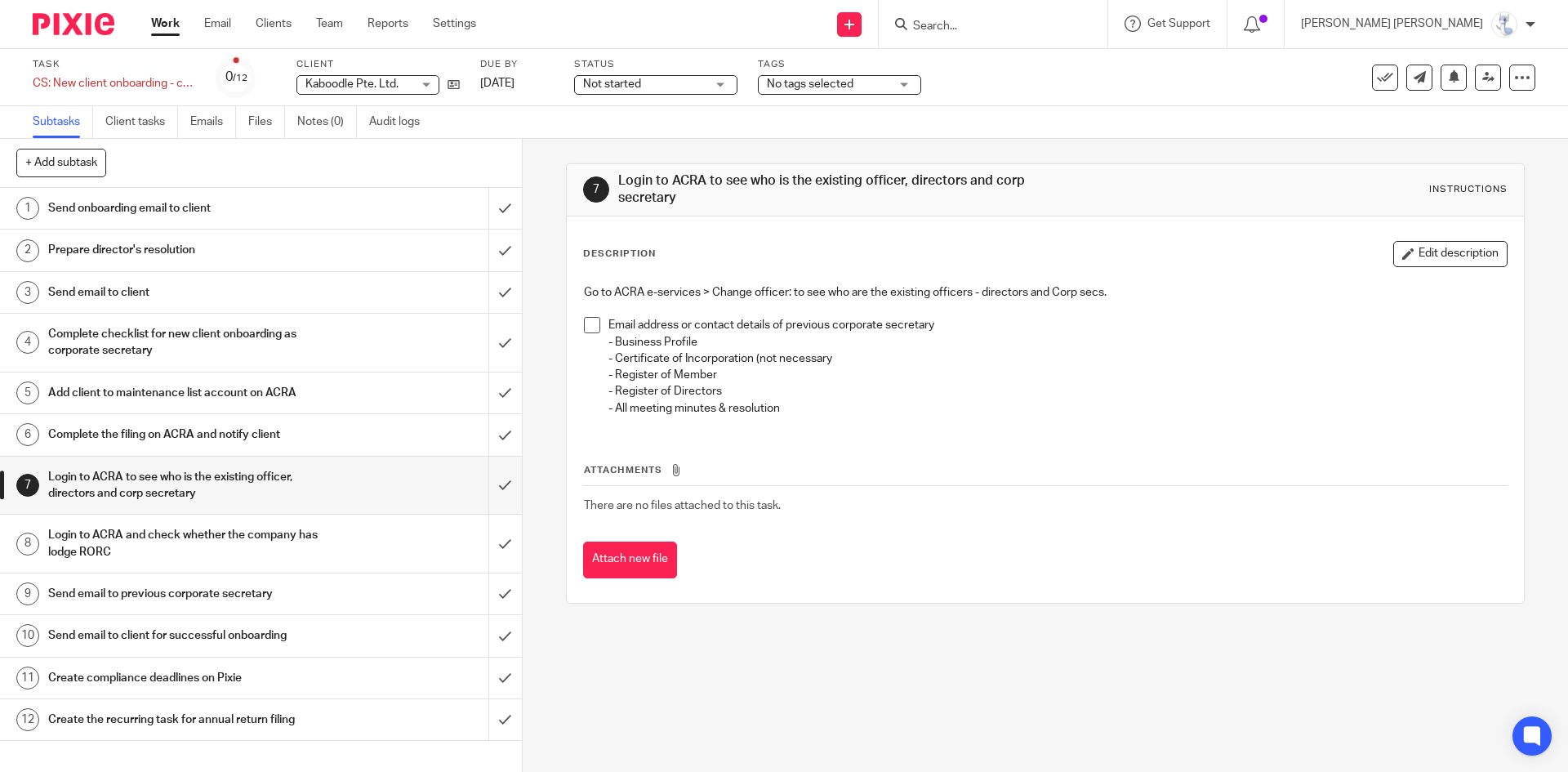
click at [215, 433] on h1 "Complete the filing on ACRA and notify client" at bounding box center [190, 435] width 283 height 25
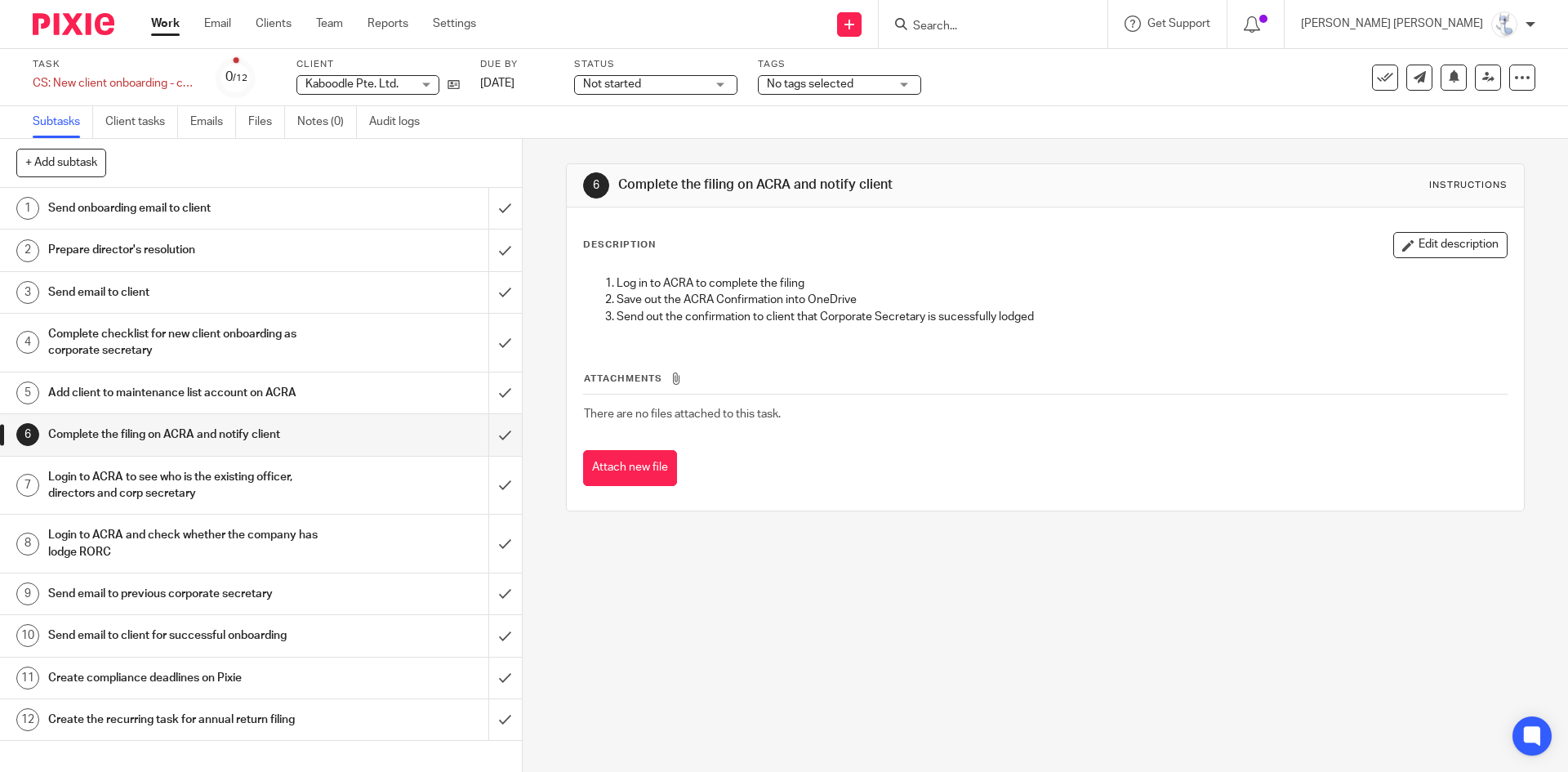
click at [197, 474] on h1 "Login to ACRA to see who is the existing officer, directors and corp secretary" at bounding box center [190, 486] width 283 height 42
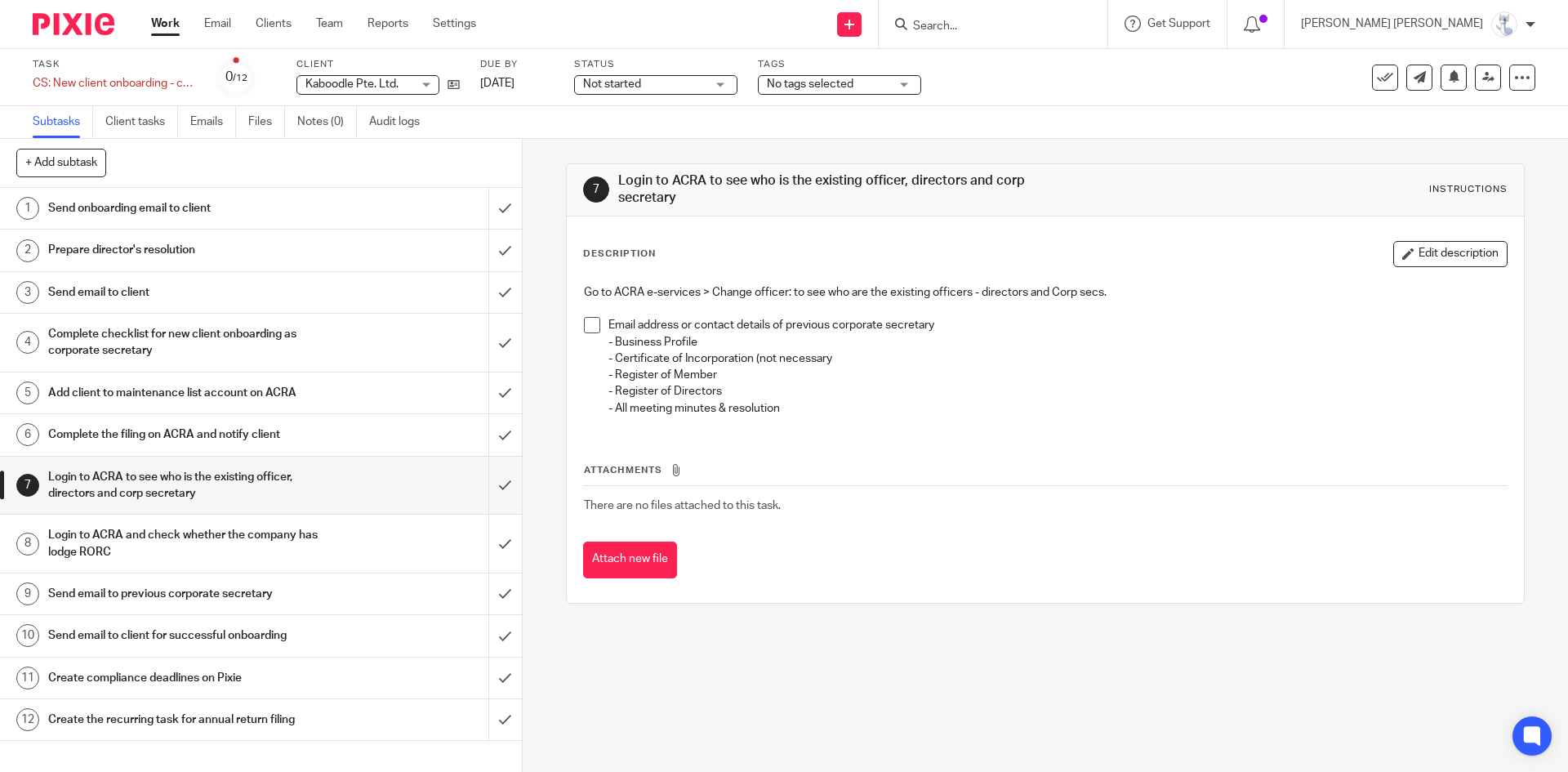
click at [174, 597] on h1 "Send email to previous corporate secretary" at bounding box center [190, 595] width 283 height 25
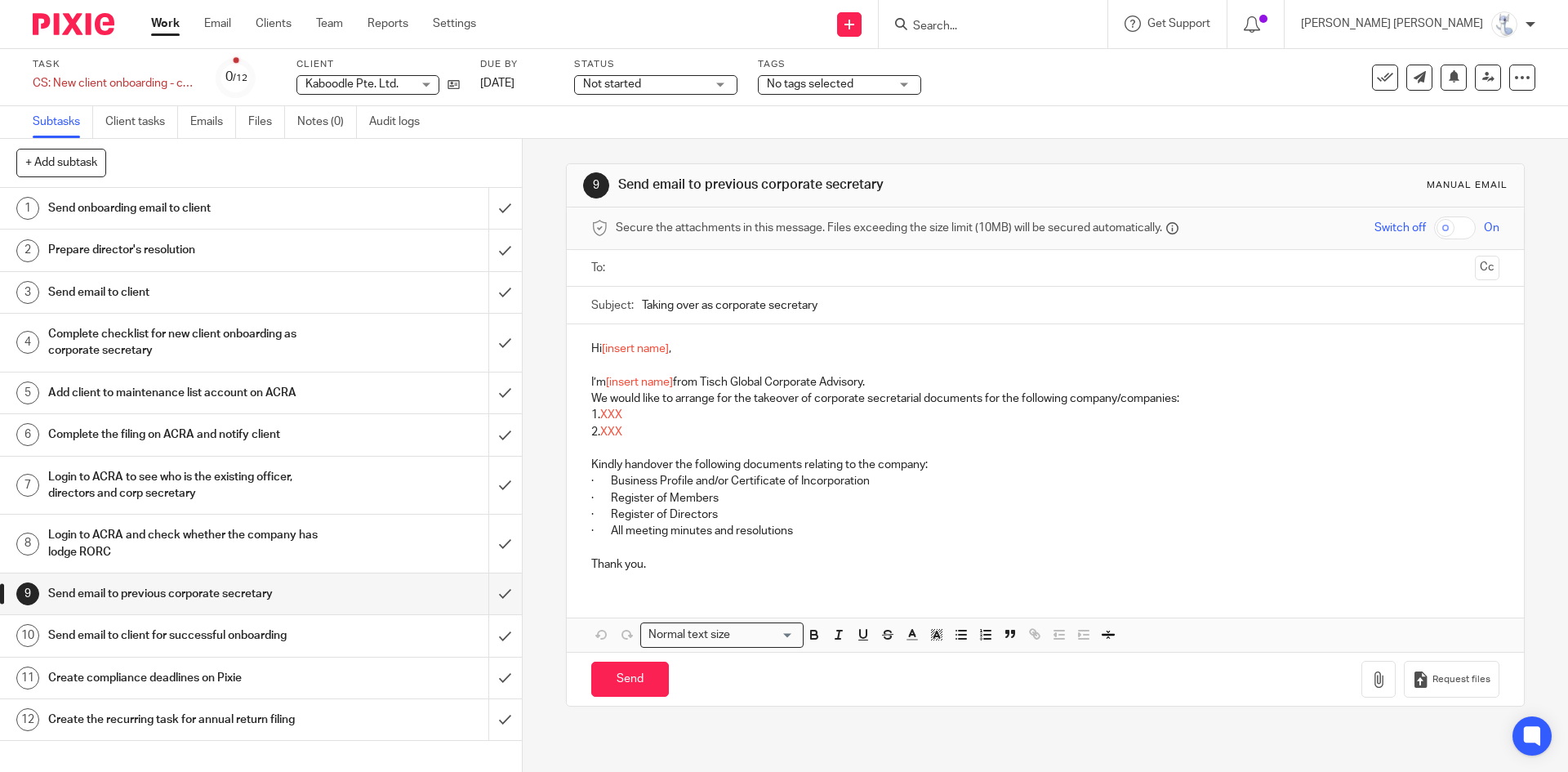
click at [128, 628] on h1 "Send email to client for successful onboarding" at bounding box center [190, 636] width 283 height 25
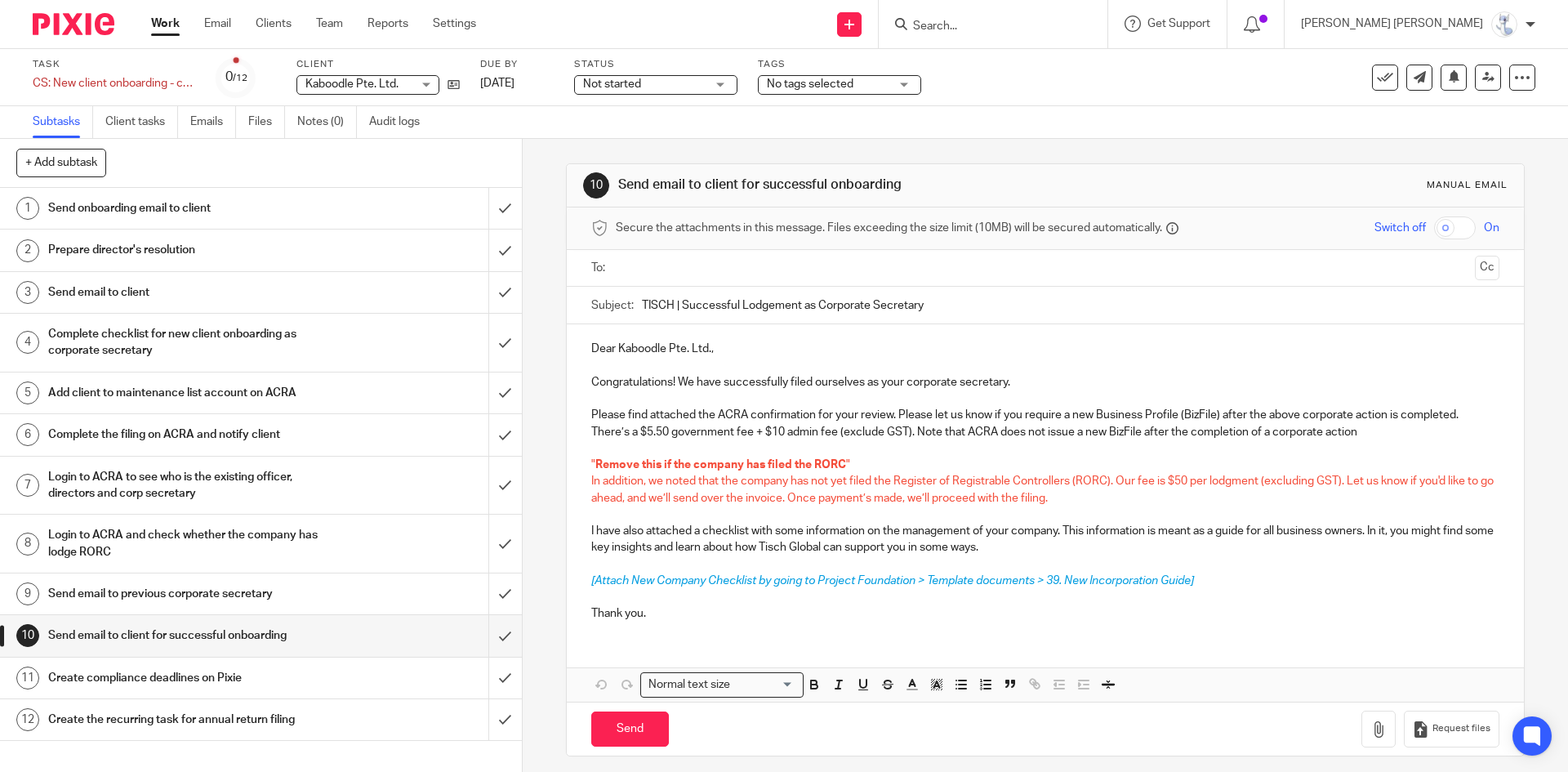
click at [335, 213] on div "Send onboarding email to client" at bounding box center [260, 209] width 424 height 25
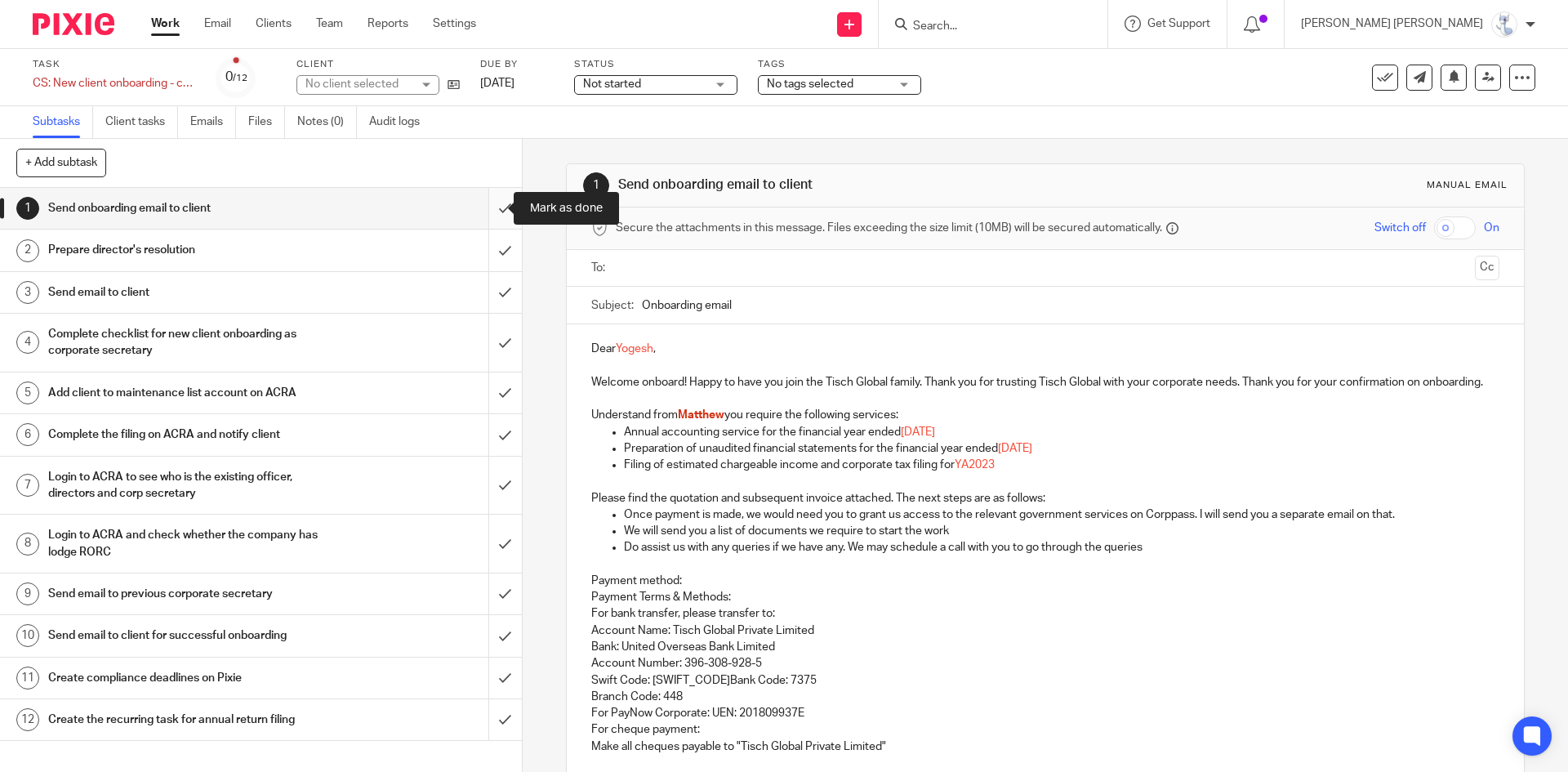
click at [480, 201] on input "submit" at bounding box center [261, 208] width 522 height 41
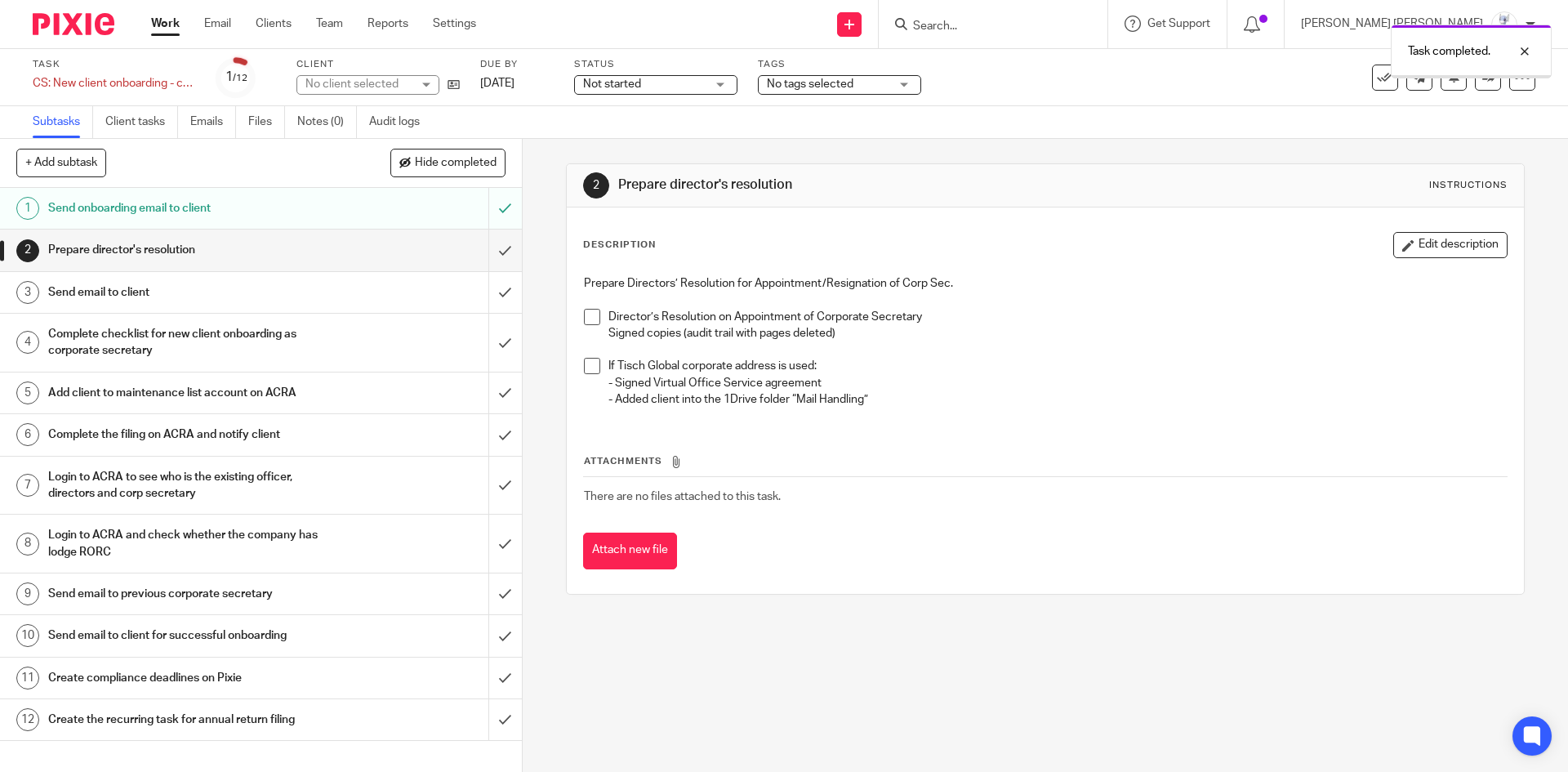
click at [485, 250] on input "submit" at bounding box center [261, 250] width 522 height 41
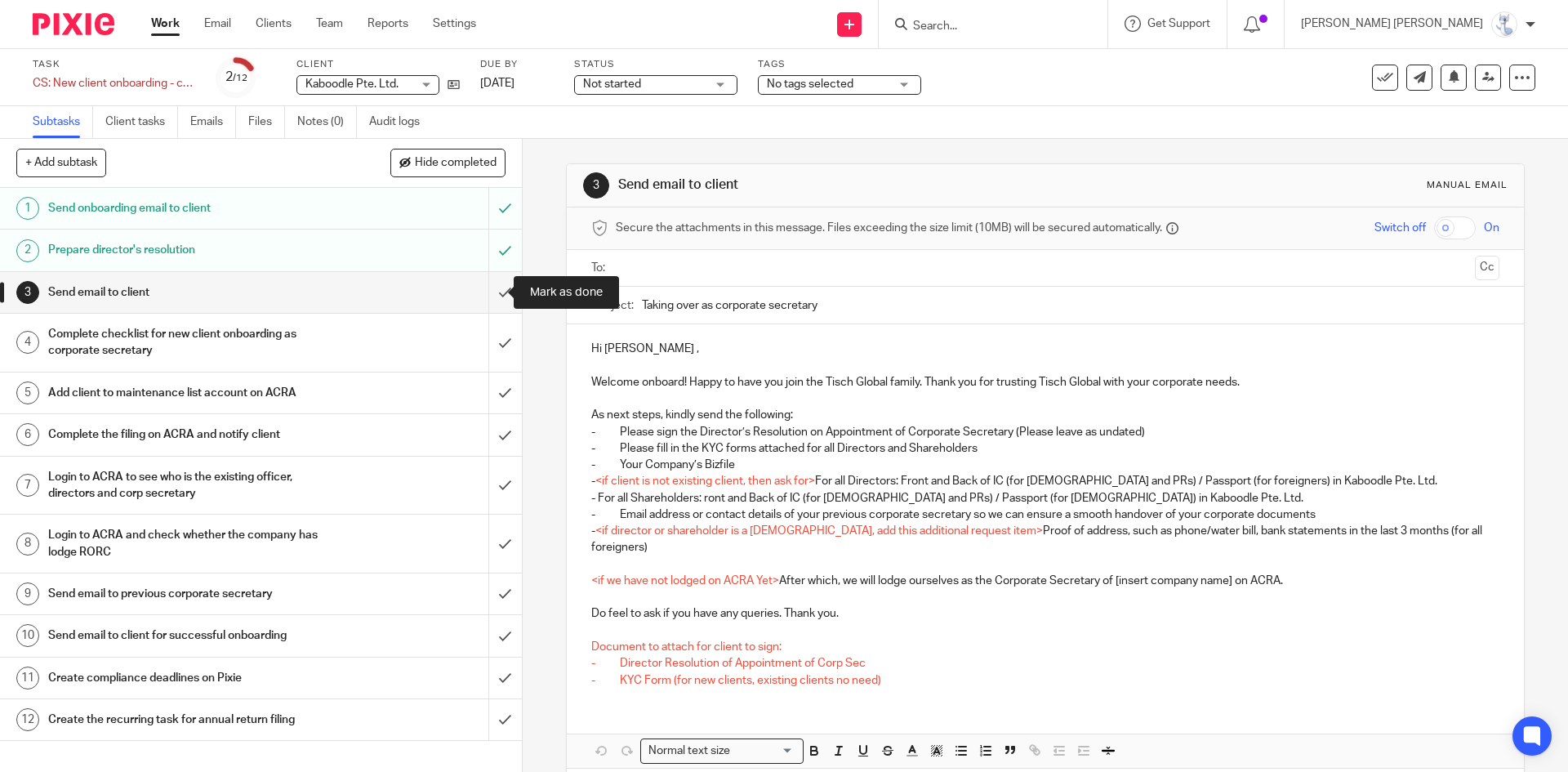
click at [489, 295] on input "submit" at bounding box center [261, 293] width 522 height 41
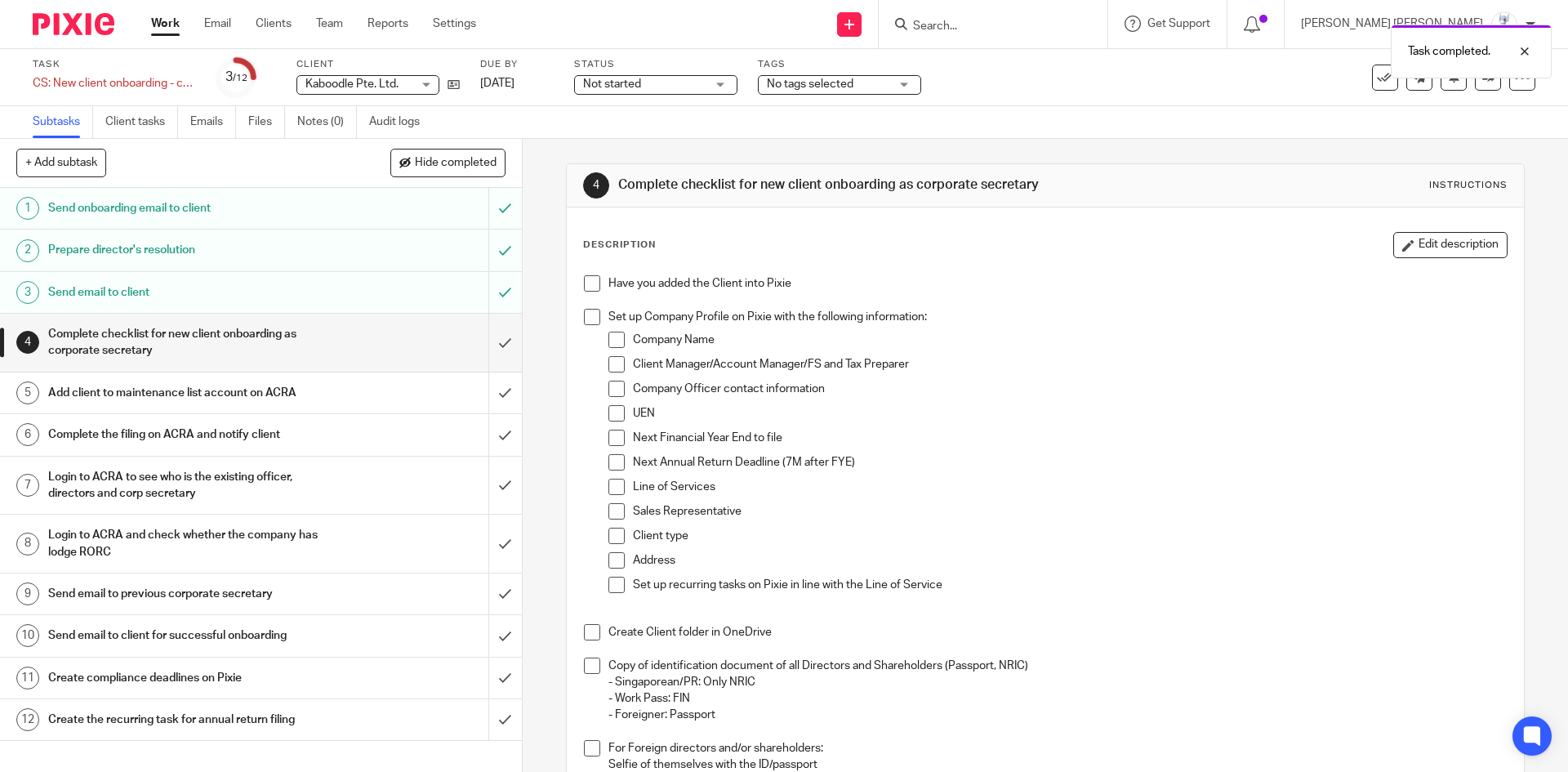
click at [335, 403] on div "Add client to maintenance list account on ACRA" at bounding box center [260, 394] width 424 height 25
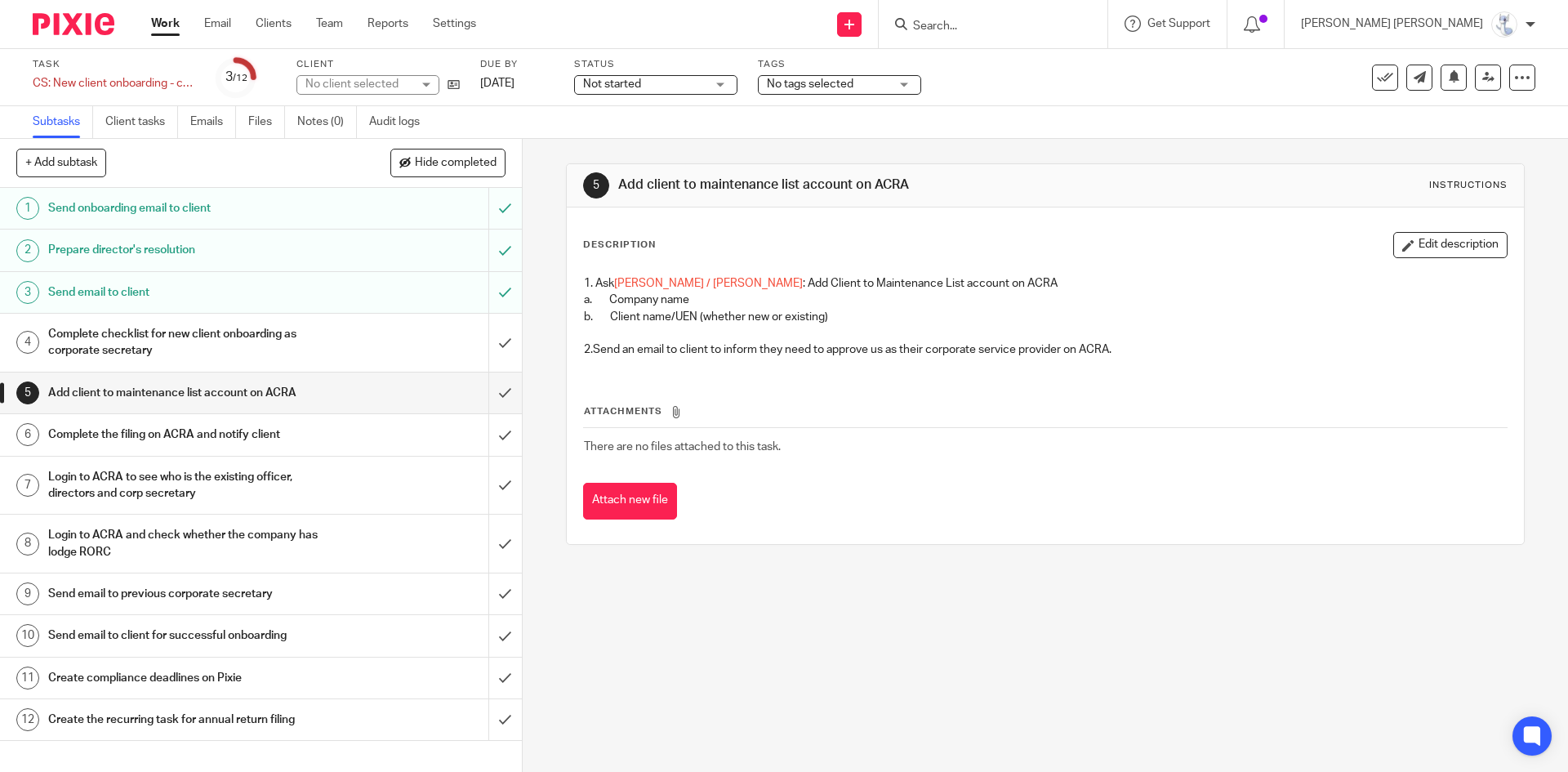
click at [486, 400] on input "submit" at bounding box center [261, 393] width 522 height 41
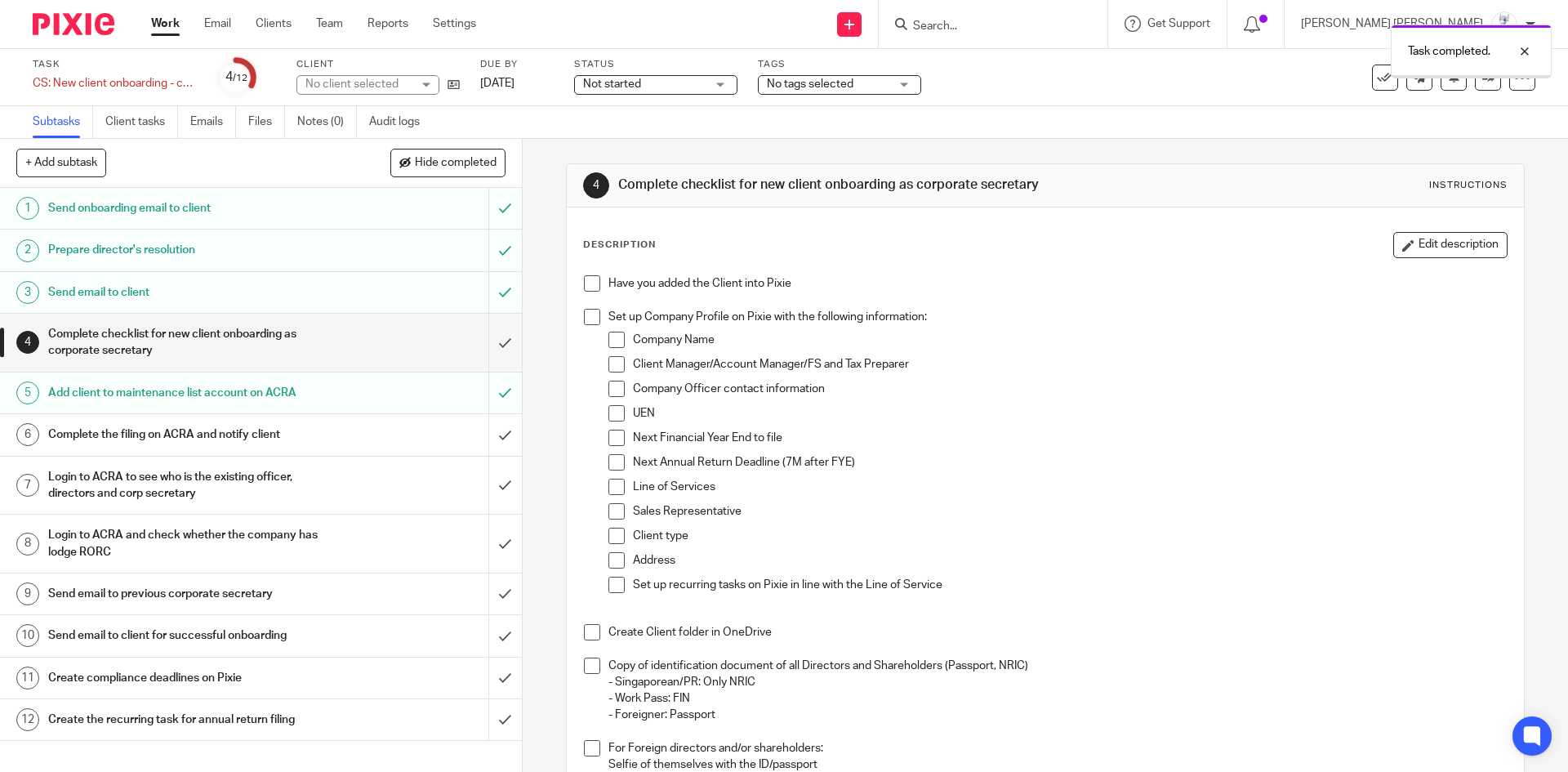
click at [252, 432] on h1 "Complete the filing on ACRA and notify client" at bounding box center [190, 435] width 283 height 25
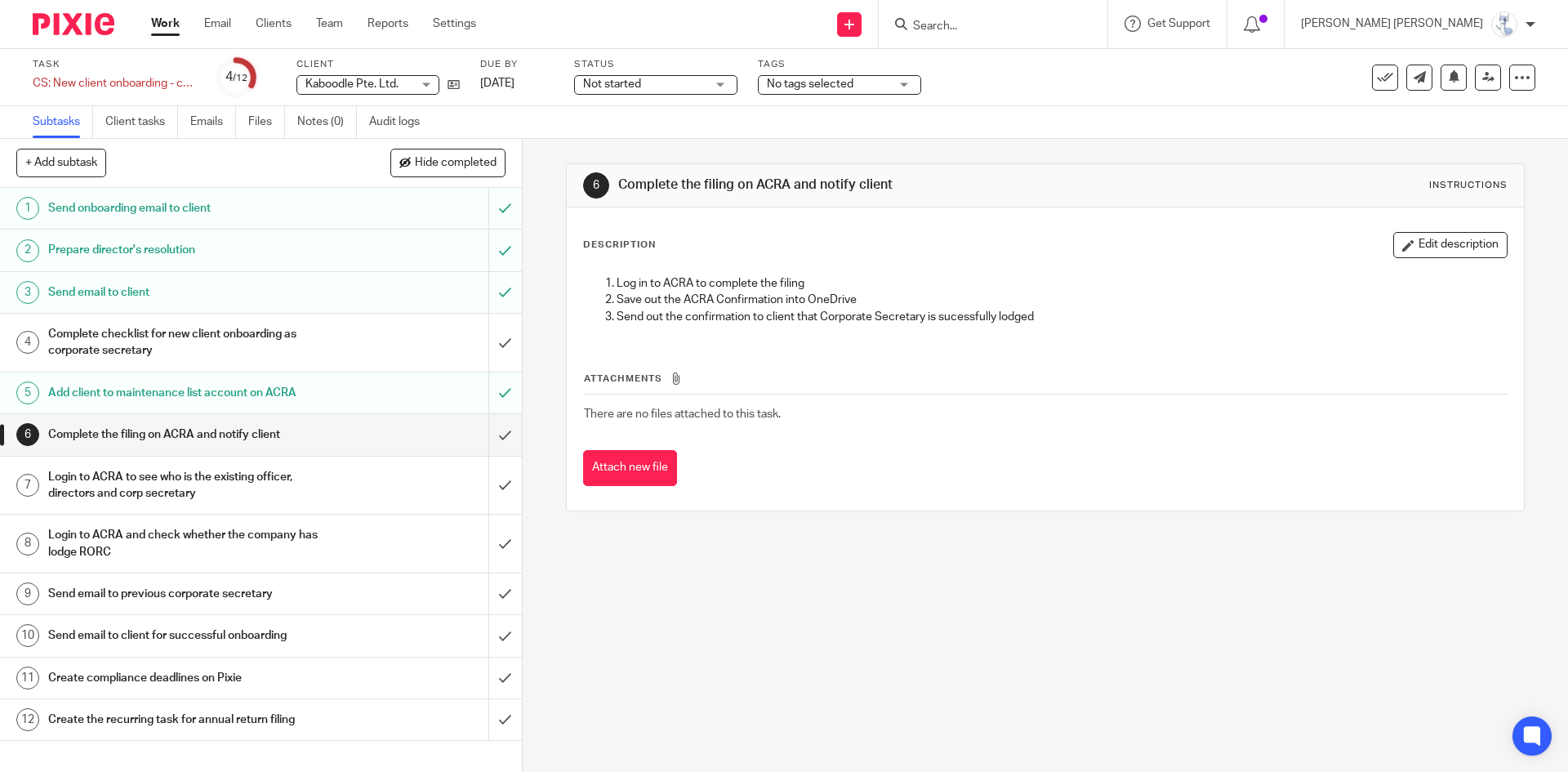
click at [172, 641] on h1 "Send email to client for successful onboarding" at bounding box center [190, 636] width 283 height 25
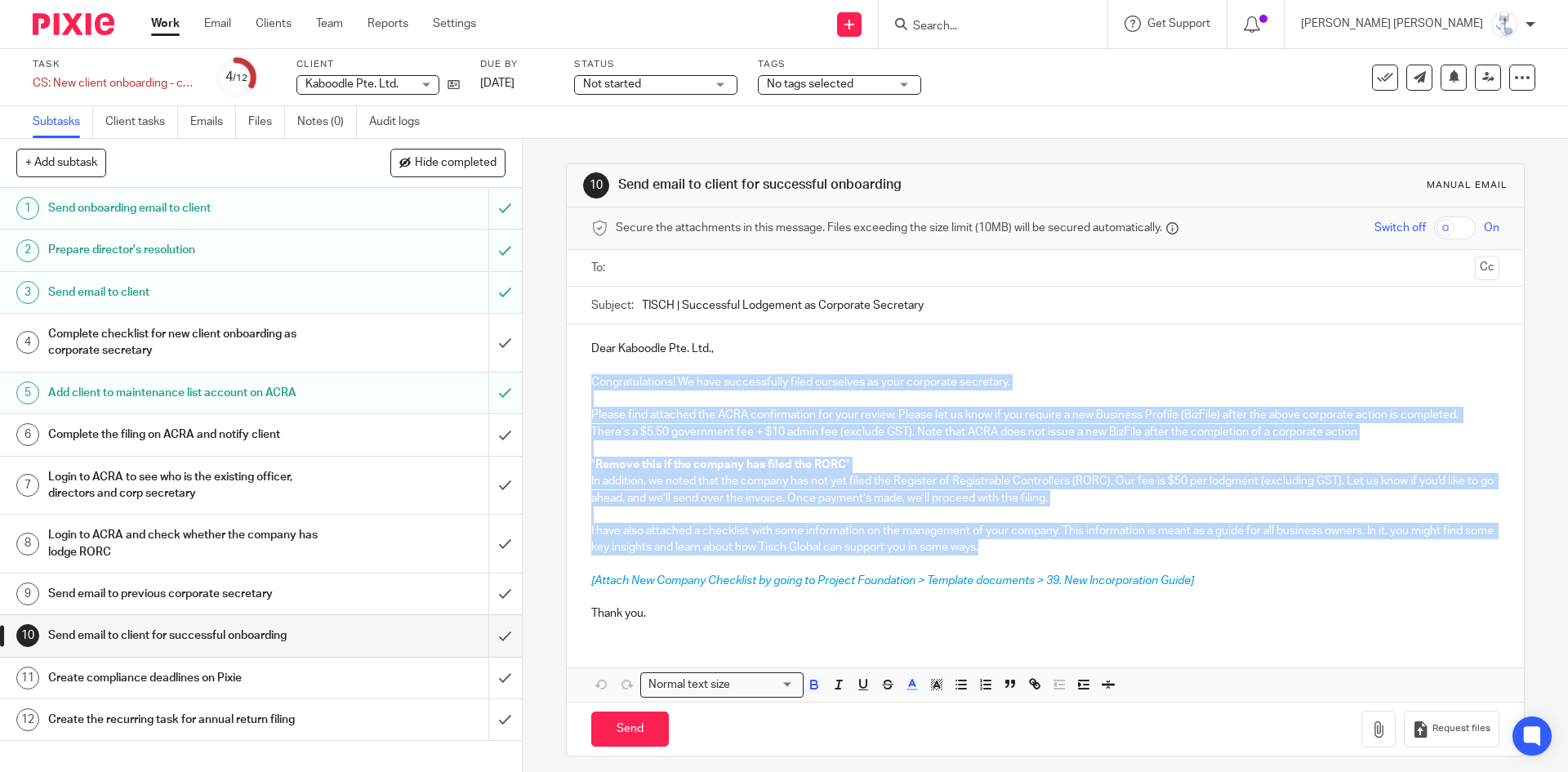
drag, startPoint x: 588, startPoint y: 379, endPoint x: 1019, endPoint y: 547, distance: 462.6
click at [1019, 547] on div "Dear Kaboodle Pte. Ltd., Congratulations! We have successfully filed ourselves …" at bounding box center [1045, 479] width 956 height 311
copy div "Congratulations! We have successfully filed ourselves as your corporate secreta…"
click at [771, 552] on p "I have also attached a checklist with some information on the management of you…" at bounding box center [1045, 532] width 908 height 50
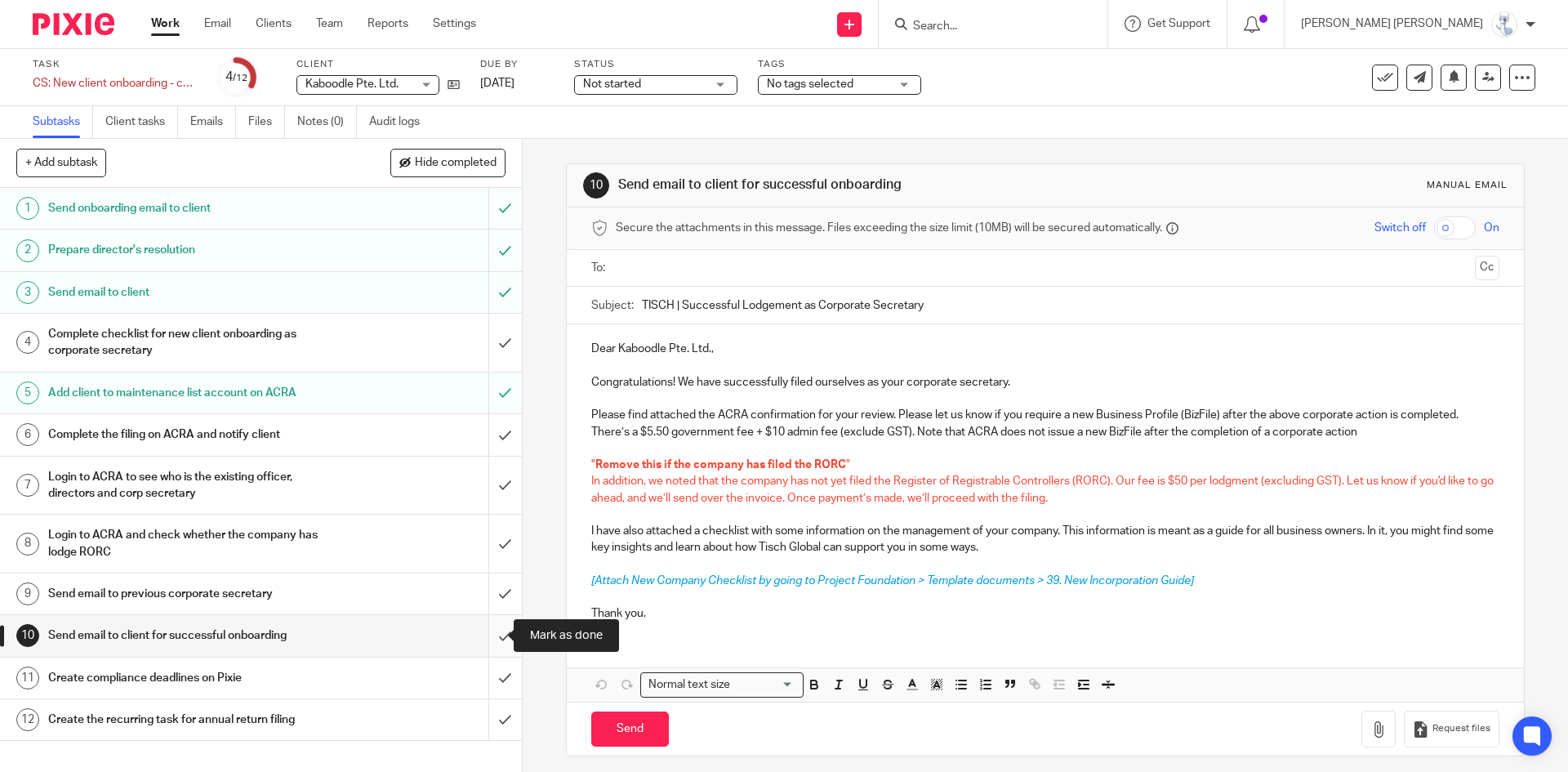
click at [490, 628] on input "submit" at bounding box center [261, 636] width 522 height 41
